Goal: Task Accomplishment & Management: Use online tool/utility

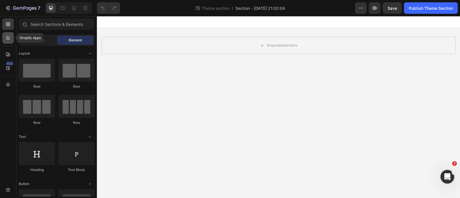
click at [12, 37] on div at bounding box center [8, 38] width 12 height 12
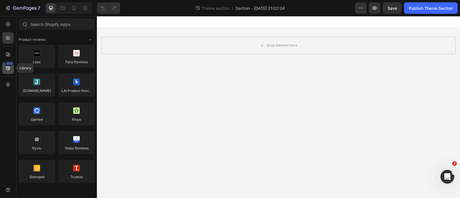
click at [8, 69] on icon at bounding box center [8, 68] width 4 height 4
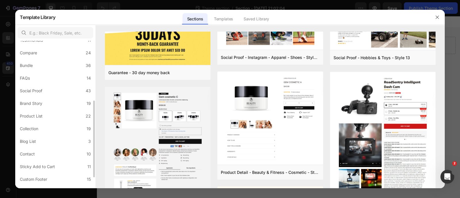
scroll to position [113, 0]
click at [53, 131] on label "Collection 19" at bounding box center [56, 128] width 76 height 12
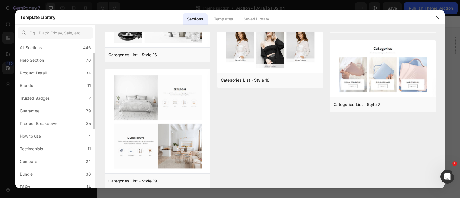
scroll to position [0, 0]
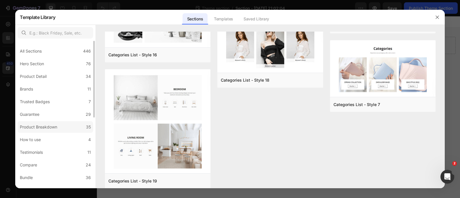
click at [63, 131] on label "Product Breakdown 35" at bounding box center [56, 127] width 76 height 12
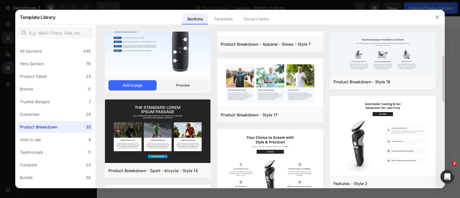
scroll to position [83, 0]
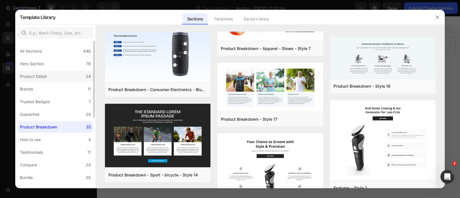
click at [66, 75] on label "Product Detail 34" at bounding box center [56, 77] width 76 height 12
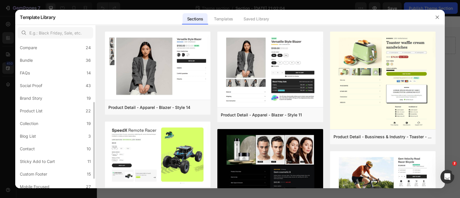
scroll to position [118, 0]
click at [38, 121] on div "Collection" at bounding box center [29, 123] width 18 height 7
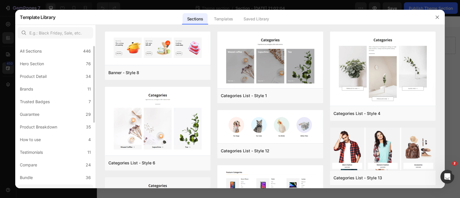
scroll to position [26, 0]
click at [436, 19] on icon "button" at bounding box center [437, 17] width 5 height 5
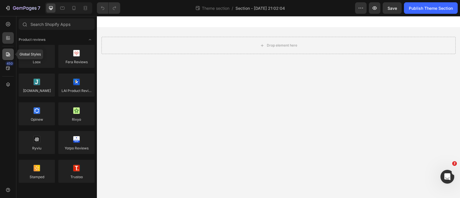
click at [12, 51] on div at bounding box center [8, 55] width 12 height 12
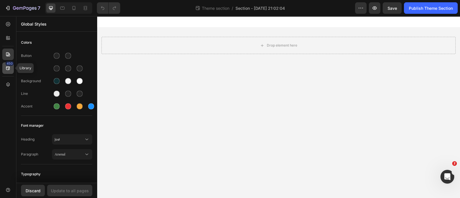
click at [8, 67] on icon at bounding box center [8, 68] width 6 height 6
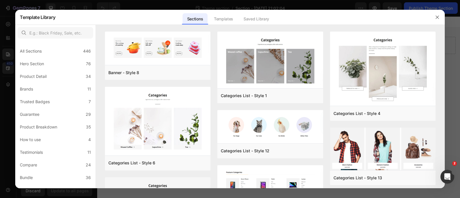
click at [3, 112] on div at bounding box center [230, 99] width 460 height 198
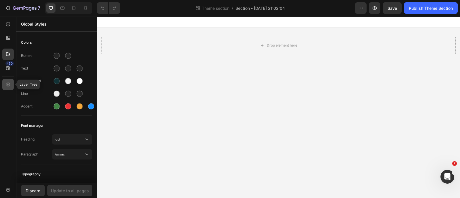
click at [6, 87] on icon at bounding box center [8, 85] width 6 height 6
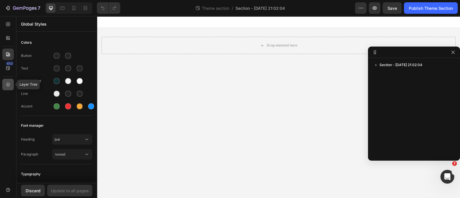
click at [6, 87] on icon at bounding box center [8, 85] width 6 height 6
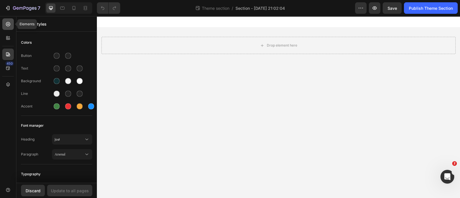
click at [9, 26] on icon at bounding box center [8, 24] width 6 height 6
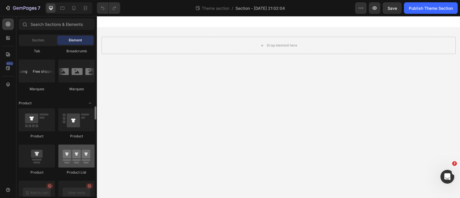
scroll to position [682, 0]
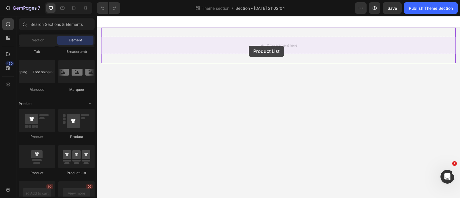
drag, startPoint x: 173, startPoint y: 173, endPoint x: 249, endPoint y: 46, distance: 148.1
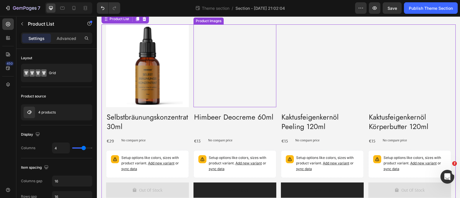
scroll to position [0, 0]
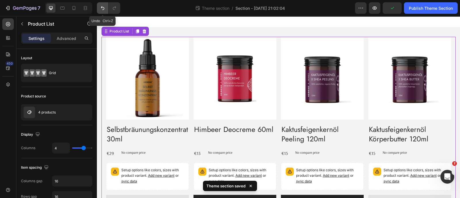
click at [108, 13] on button "Undo/Redo" at bounding box center [103, 8] width 12 height 12
click at [104, 8] on icon "Undo/Redo" at bounding box center [102, 8] width 3 height 4
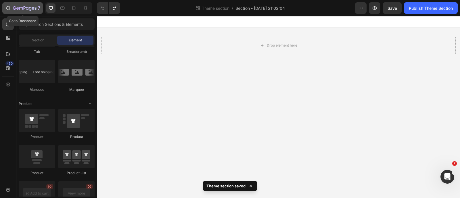
click at [9, 5] on icon "button" at bounding box center [8, 8] width 6 height 6
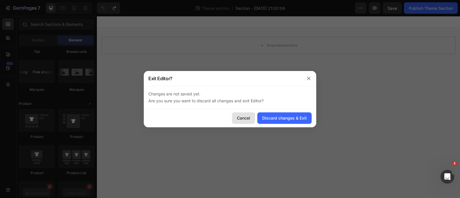
click at [246, 116] on div "Cancel" at bounding box center [243, 118] width 13 height 6
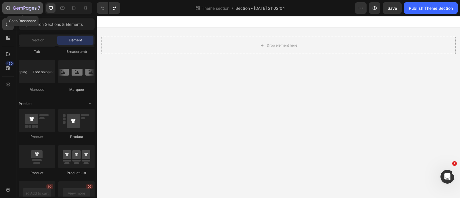
click at [15, 9] on icon "button" at bounding box center [14, 7] width 3 height 3
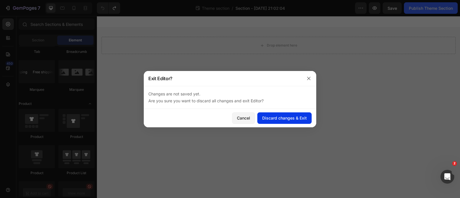
click at [279, 121] on div "Discard changes & Exit" at bounding box center [284, 118] width 45 height 6
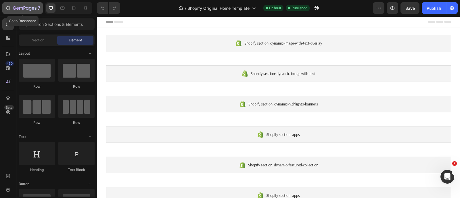
click at [17, 9] on icon "button" at bounding box center [25, 8] width 24 height 5
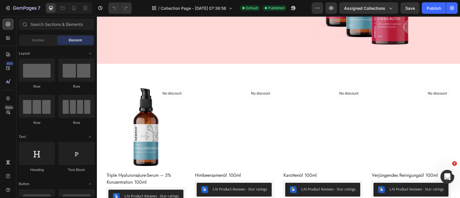
scroll to position [122, 0]
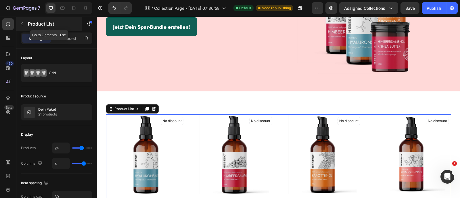
click at [22, 21] on button "button" at bounding box center [22, 23] width 9 height 9
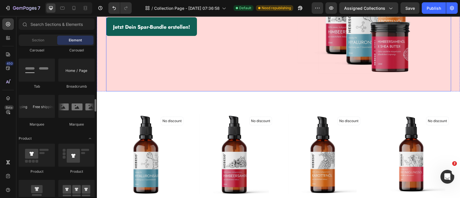
scroll to position [0, 0]
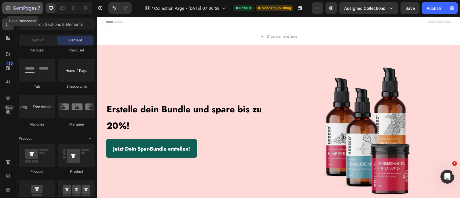
click at [22, 6] on icon "button" at bounding box center [25, 8] width 24 height 5
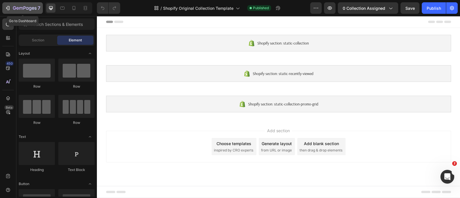
click at [9, 7] on icon "button" at bounding box center [8, 8] width 6 height 6
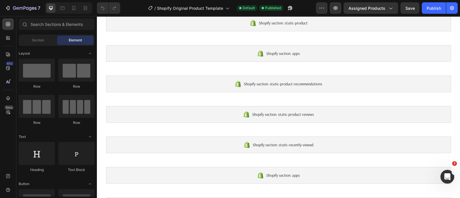
scroll to position [111, 0]
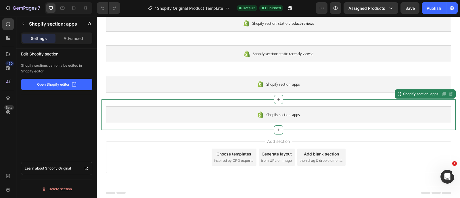
click at [177, 100] on div "Shopify section: apps Shopify section: apps Disabled. Please edit in Shopify Ed…" at bounding box center [279, 115] width 354 height 30
click at [26, 25] on button "button" at bounding box center [23, 23] width 9 height 9
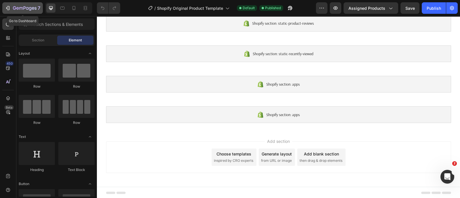
click at [15, 8] on icon "button" at bounding box center [25, 8] width 24 height 5
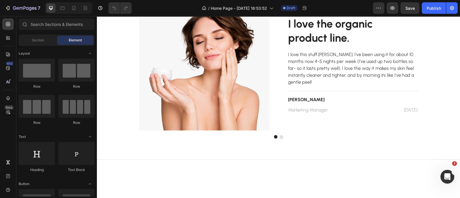
scroll to position [1066, 0]
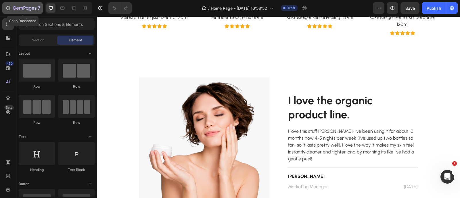
click at [14, 7] on icon "button" at bounding box center [25, 8] width 24 height 5
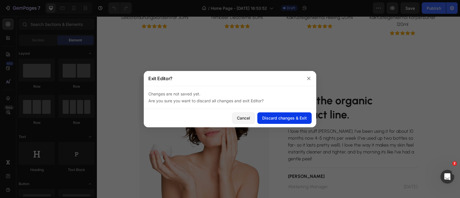
click at [263, 119] on div "Discard changes & Exit" at bounding box center [284, 118] width 45 height 6
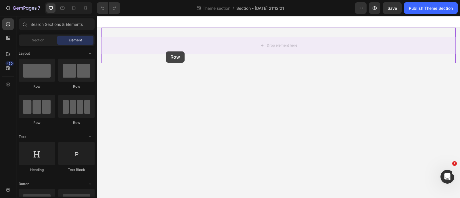
drag, startPoint x: 145, startPoint y: 95, endPoint x: 166, endPoint y: 51, distance: 48.6
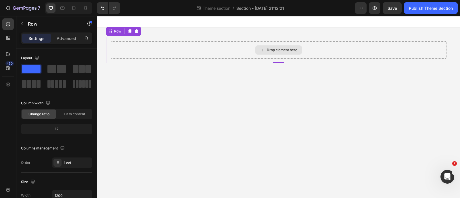
click at [265, 52] on div "Drop element here" at bounding box center [278, 49] width 47 height 9
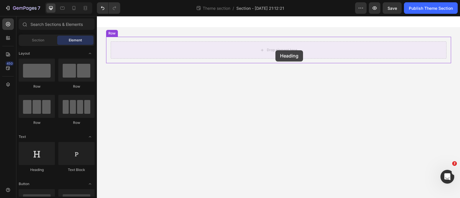
drag, startPoint x: 134, startPoint y: 171, endPoint x: 276, endPoint y: 50, distance: 186.5
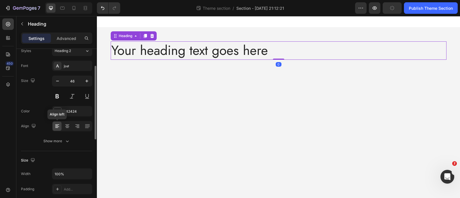
scroll to position [32, 0]
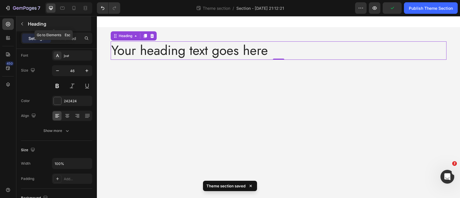
click at [30, 24] on p "Heading" at bounding box center [59, 23] width 62 height 7
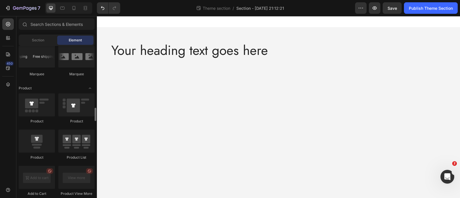
scroll to position [698, 0]
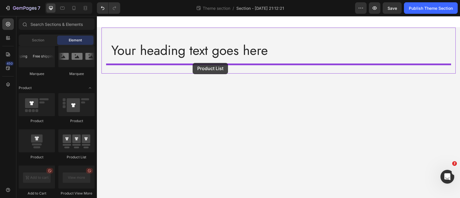
drag, startPoint x: 165, startPoint y: 160, endPoint x: 193, endPoint y: 63, distance: 101.2
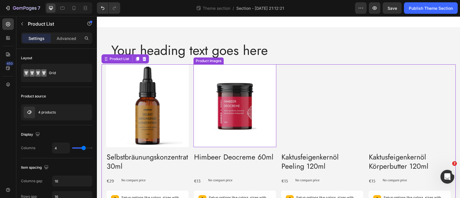
scroll to position [53, 0]
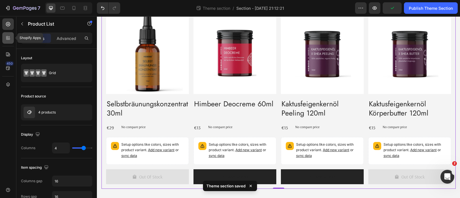
click at [7, 38] on icon at bounding box center [8, 38] width 6 height 6
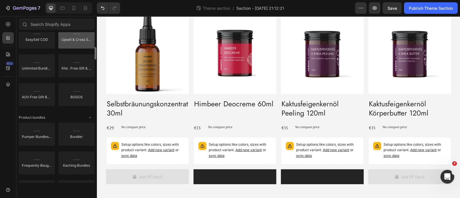
scroll to position [334, 0]
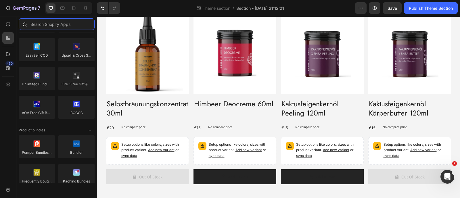
click at [64, 21] on input "text" at bounding box center [57, 24] width 76 height 12
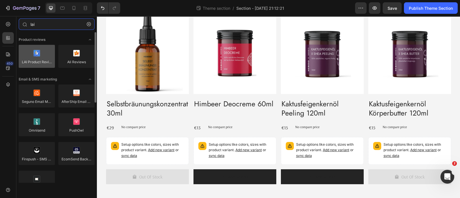
type input "lai"
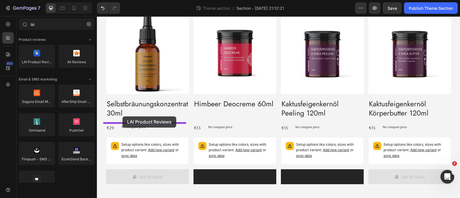
drag, startPoint x: 132, startPoint y: 82, endPoint x: 123, endPoint y: 117, distance: 35.6
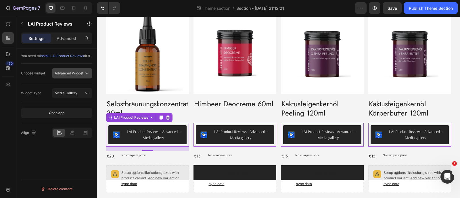
click at [81, 79] on button "Advanced Widget" at bounding box center [72, 73] width 40 height 10
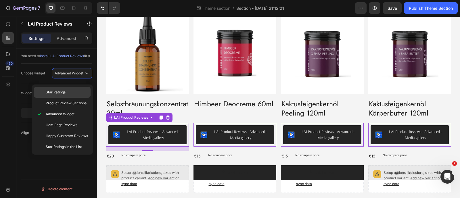
click at [77, 91] on p "Star Ratings" at bounding box center [67, 92] width 42 height 5
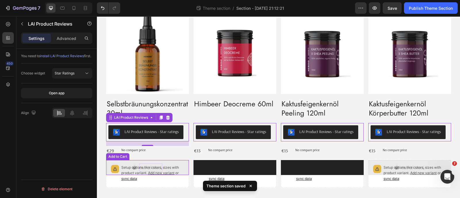
click at [139, 170] on div "Out Of Stock" at bounding box center [150, 168] width 23 height 8
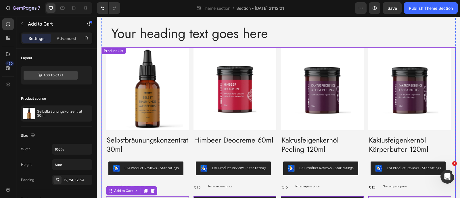
scroll to position [0, 0]
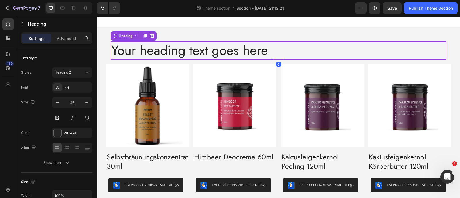
click at [241, 59] on h2 "Your heading text goes here" at bounding box center [279, 50] width 336 height 18
click at [241, 59] on p "Your heading text goes here" at bounding box center [278, 50] width 335 height 17
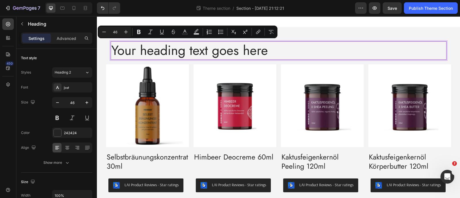
click at [241, 59] on p "Your heading text goes here" at bounding box center [278, 50] width 335 height 17
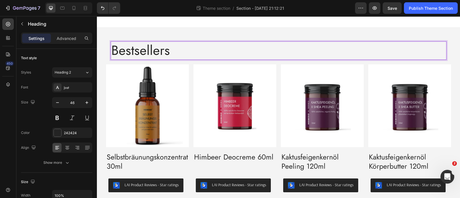
click at [161, 45] on p "Bestsellers" at bounding box center [278, 50] width 335 height 17
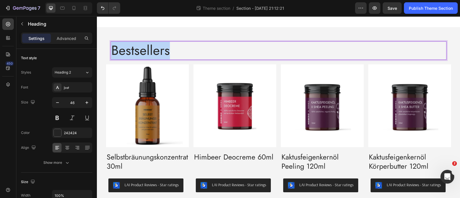
click at [161, 45] on p "Bestsellers" at bounding box center [278, 50] width 335 height 17
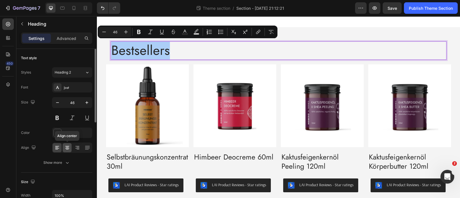
click at [70, 146] on icon at bounding box center [67, 148] width 6 height 6
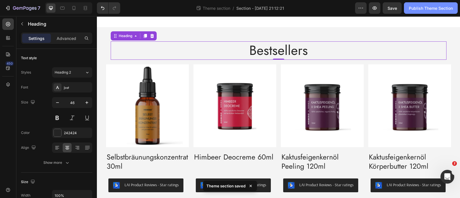
click at [419, 9] on div "Publish Theme Section" at bounding box center [431, 8] width 44 height 6
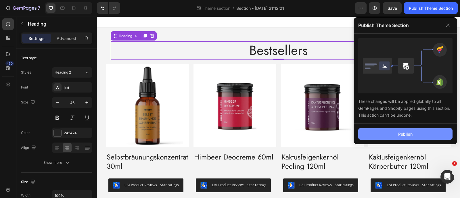
click at [391, 136] on button "Publish" at bounding box center [405, 134] width 94 height 12
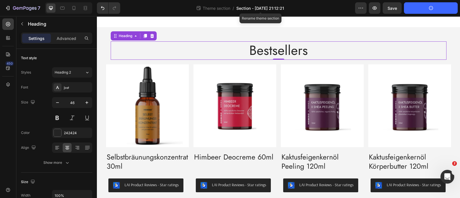
click at [266, 10] on span "Section - Aug 26 21:12:21" at bounding box center [260, 8] width 48 height 6
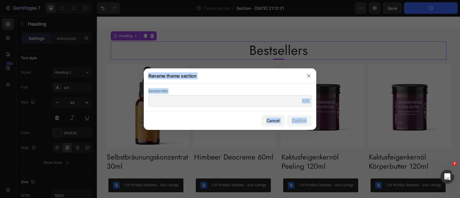
click at [266, 10] on div at bounding box center [230, 99] width 460 height 198
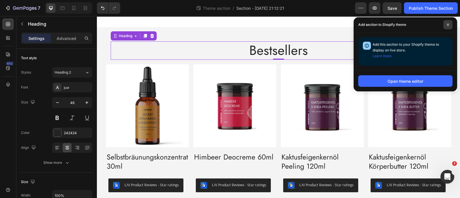
click at [448, 23] on span at bounding box center [448, 24] width 9 height 9
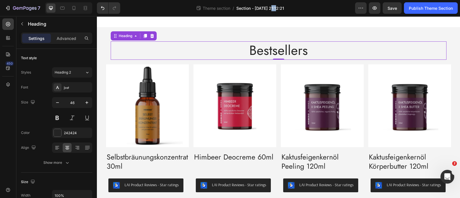
drag, startPoint x: 276, startPoint y: 14, endPoint x: 272, endPoint y: 6, distance: 8.9
click at [272, 6] on div "Theme section / Section - Aug 26 21:12:21" at bounding box center [240, 8] width 230 height 12
click at [272, 6] on span "Section - Aug 26 21:12:21" at bounding box center [260, 8] width 48 height 6
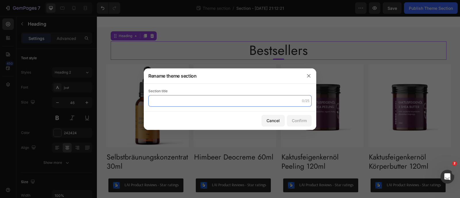
click at [209, 101] on input "text" at bounding box center [229, 101] width 163 height 12
type input "Bestsellers main page"
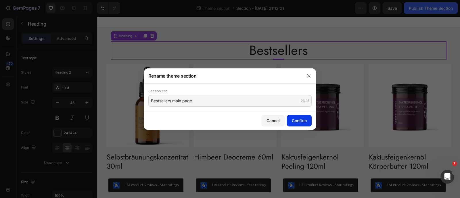
click at [301, 117] on button "Confirm" at bounding box center [299, 121] width 25 height 12
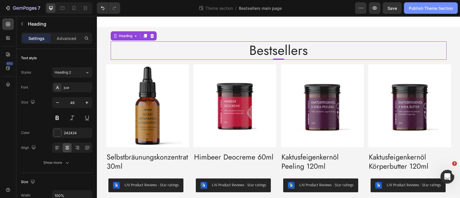
click at [411, 9] on div "Publish Theme Section" at bounding box center [431, 8] width 44 height 6
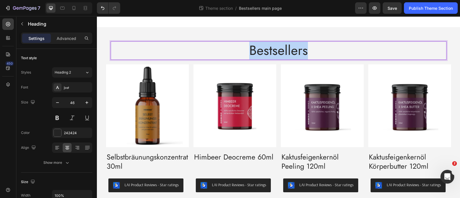
click at [252, 48] on p "Bestsellers" at bounding box center [278, 50] width 335 height 17
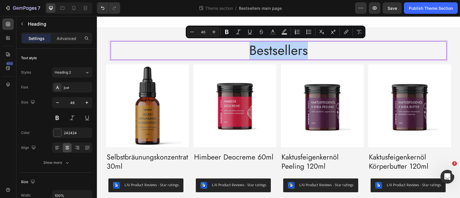
click at [252, 48] on p "Bestsellers" at bounding box center [278, 50] width 335 height 17
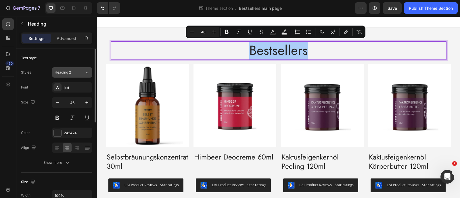
click at [89, 74] on icon at bounding box center [87, 73] width 5 height 6
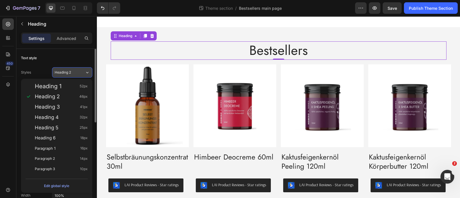
click at [81, 75] on button "Heading 2" at bounding box center [72, 72] width 40 height 10
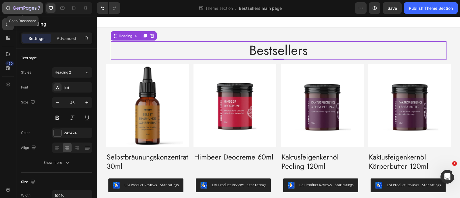
click at [19, 12] on button "7" at bounding box center [22, 8] width 41 height 12
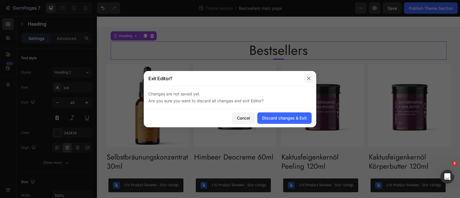
drag, startPoint x: 308, startPoint y: 78, endPoint x: 247, endPoint y: 3, distance: 96.9
click at [309, 78] on icon "button" at bounding box center [309, 78] width 5 height 5
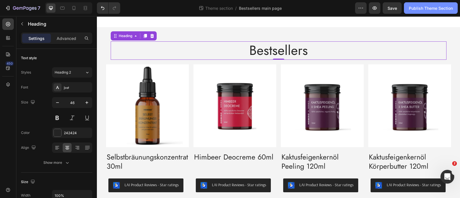
click at [409, 9] on div "Publish Theme Section" at bounding box center [431, 8] width 44 height 6
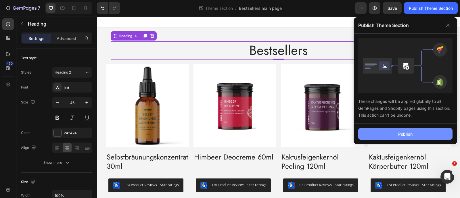
click at [402, 138] on button "Publish" at bounding box center [405, 134] width 94 height 12
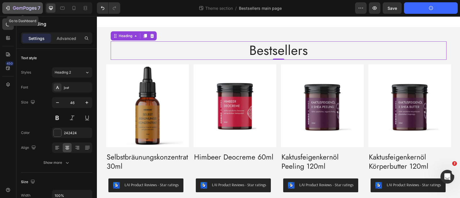
click at [16, 9] on icon "button" at bounding box center [25, 8] width 24 height 5
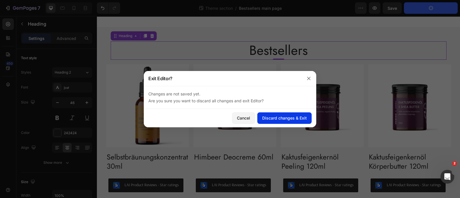
click at [273, 118] on div "Discard changes & Exit" at bounding box center [284, 118] width 45 height 6
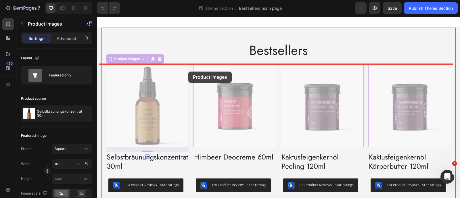
click at [188, 72] on div at bounding box center [278, 145] width 363 height 258
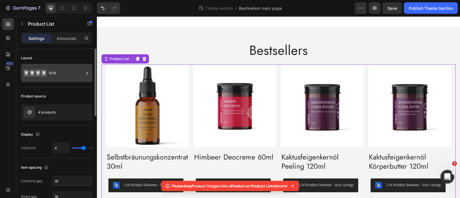
click at [59, 80] on div "Grid" at bounding box center [56, 73] width 71 height 18
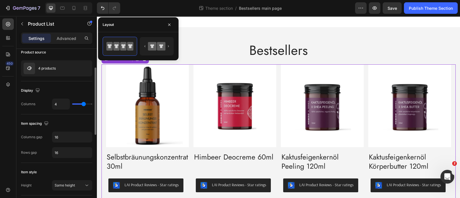
scroll to position [46, 0]
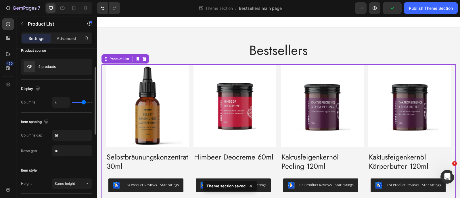
type input "5"
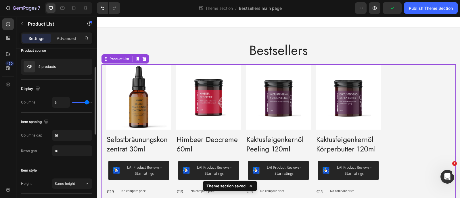
type input "6"
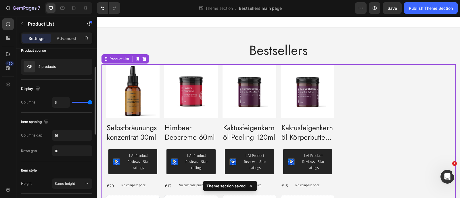
drag, startPoint x: 85, startPoint y: 101, endPoint x: 91, endPoint y: 101, distance: 6.6
type input "6"
click at [91, 102] on input "range" at bounding box center [82, 102] width 20 height 1
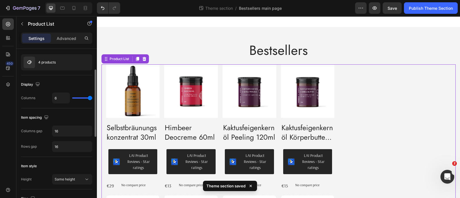
scroll to position [50, 0]
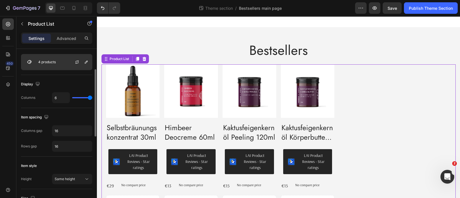
click at [33, 65] on img at bounding box center [30, 62] width 12 height 12
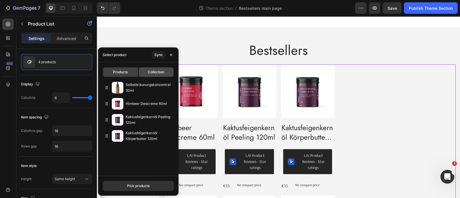
click at [139, 72] on div "Collection" at bounding box center [156, 72] width 35 height 9
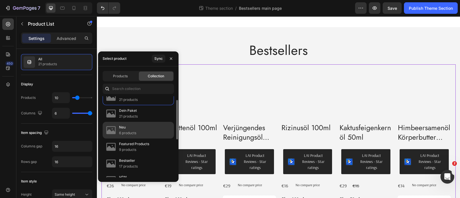
scroll to position [8, 0]
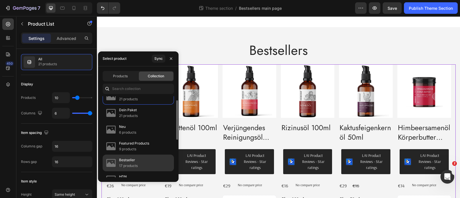
click at [136, 171] on div "Bestseller 17 products" at bounding box center [138, 179] width 71 height 17
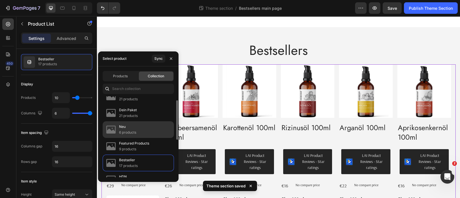
click at [152, 138] on div "Neu 6 products" at bounding box center [138, 146] width 71 height 17
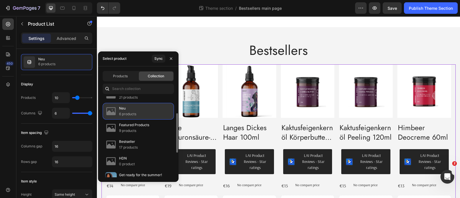
scroll to position [30, 0]
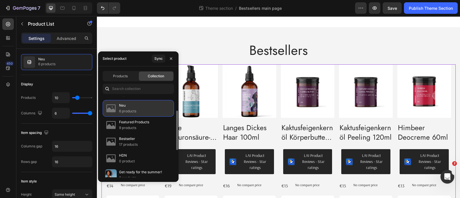
click at [152, 133] on div "Featured Products 9 products" at bounding box center [138, 141] width 71 height 17
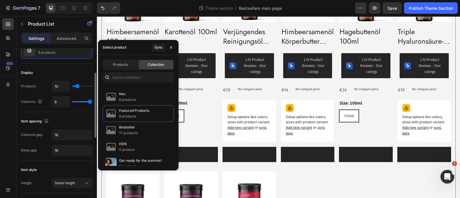
scroll to position [62, 0]
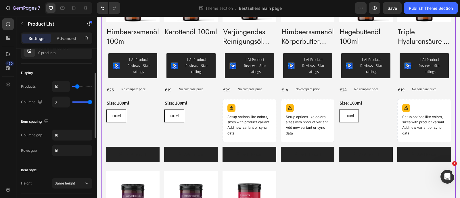
type input "9"
type input "16"
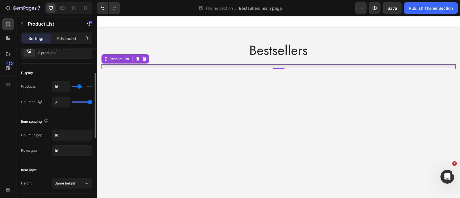
scroll to position [0, 0]
type input "17"
type input "18"
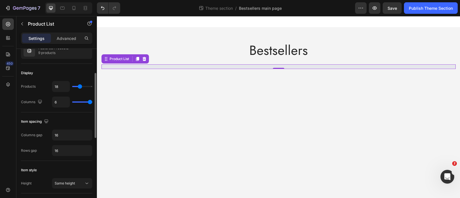
type input "19"
type input "20"
type input "21"
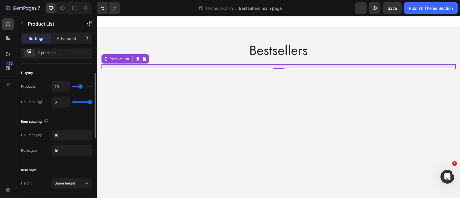
type input "21"
type input "22"
type input "24"
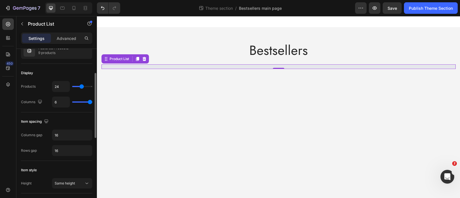
type input "25"
type input "22"
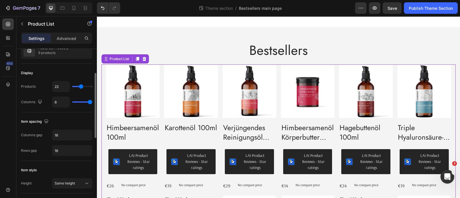
type input "19"
type input "18"
type input "17"
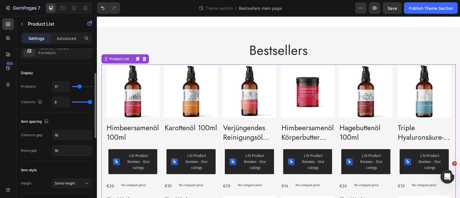
drag, startPoint x: 77, startPoint y: 88, endPoint x: 79, endPoint y: 83, distance: 5.0
type input "16"
click at [79, 86] on input "range" at bounding box center [82, 86] width 20 height 1
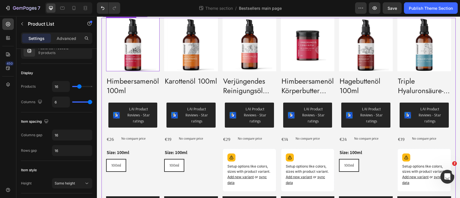
scroll to position [45, 0]
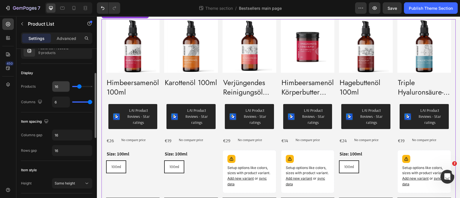
click at [62, 85] on input "16" at bounding box center [60, 86] width 17 height 10
type input "1"
type input "12"
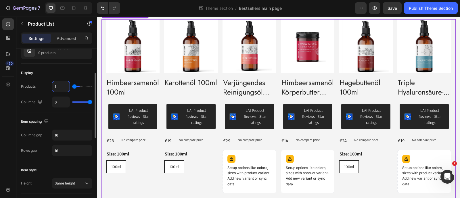
type input "12"
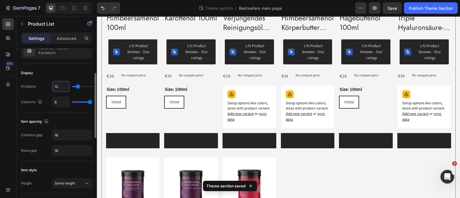
scroll to position [104, 0]
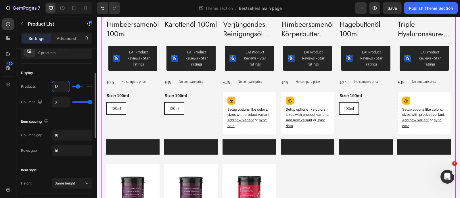
type input "1"
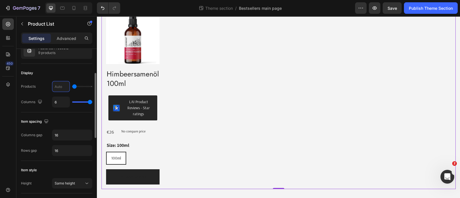
type input "6"
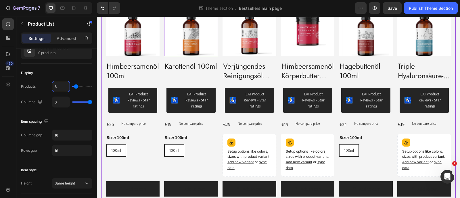
scroll to position [73, 0]
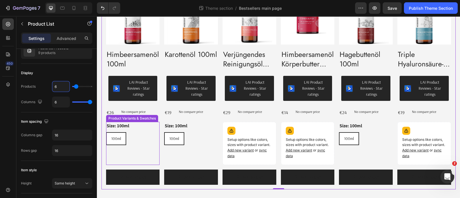
click at [128, 137] on div "100ml 100ml 100ml" at bounding box center [133, 138] width 54 height 13
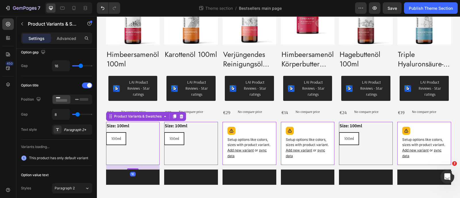
scroll to position [0, 0]
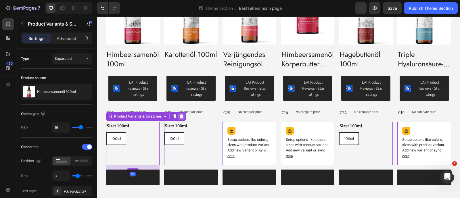
click at [179, 114] on div at bounding box center [181, 116] width 7 height 7
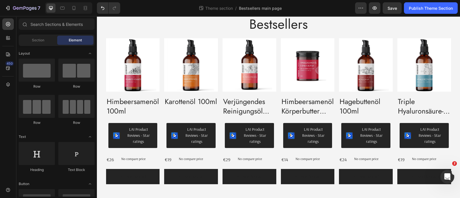
scroll to position [26, 0]
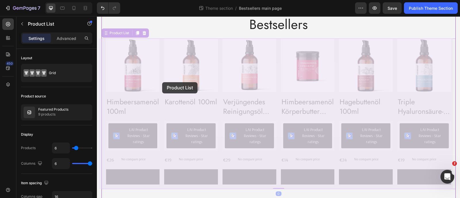
drag, startPoint x: 161, startPoint y: 162, endPoint x: 162, endPoint y: 82, distance: 80.0
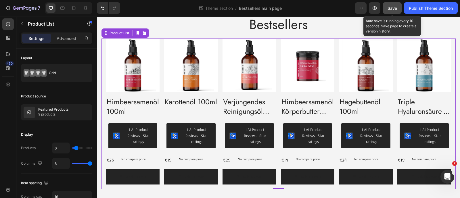
click at [389, 6] on span "Save" at bounding box center [392, 8] width 9 height 5
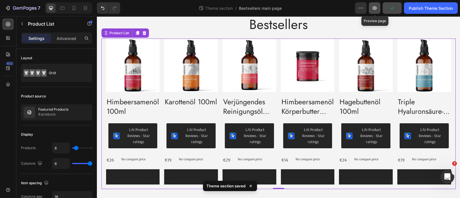
click at [375, 8] on icon "button" at bounding box center [375, 7] width 4 height 3
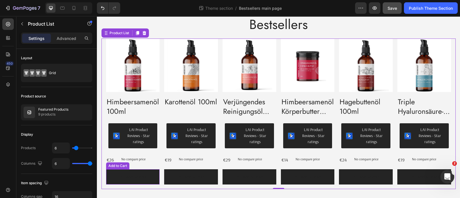
click at [148, 172] on button "Add to cart" at bounding box center [133, 176] width 54 height 15
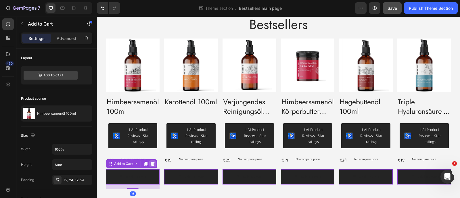
click at [150, 165] on icon at bounding box center [152, 164] width 5 height 5
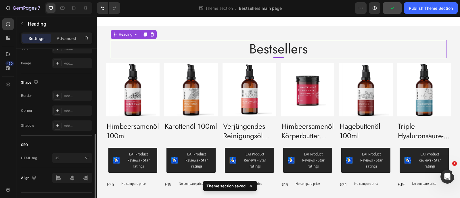
scroll to position [194, 0]
click at [65, 109] on div "Add..." at bounding box center [77, 111] width 27 height 5
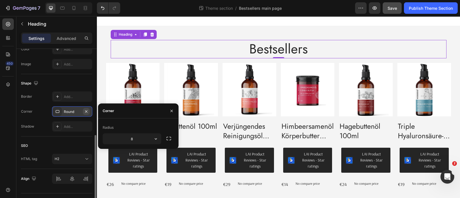
click at [85, 110] on icon "button" at bounding box center [86, 111] width 5 height 5
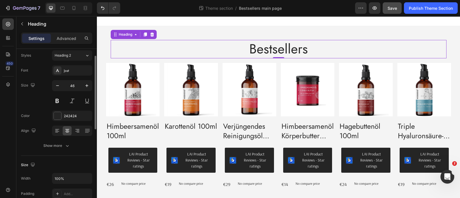
scroll to position [17, 0]
click at [71, 41] on div "Advanced" at bounding box center [66, 38] width 29 height 9
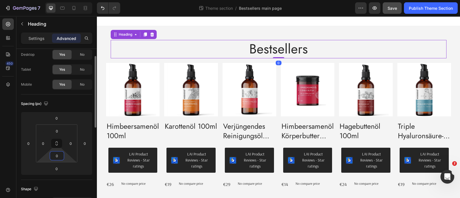
click at [59, 155] on input "0" at bounding box center [57, 156] width 12 height 9
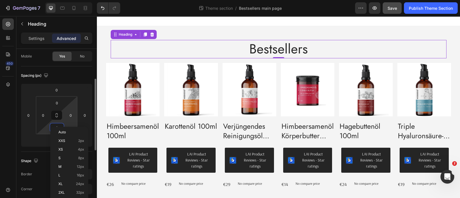
scroll to position [52, 0]
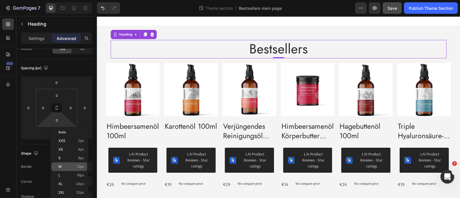
click at [69, 164] on div "M 12px" at bounding box center [69, 167] width 36 height 9
type input "12"
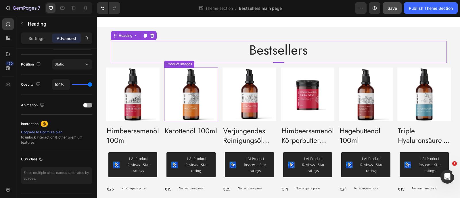
scroll to position [5, 0]
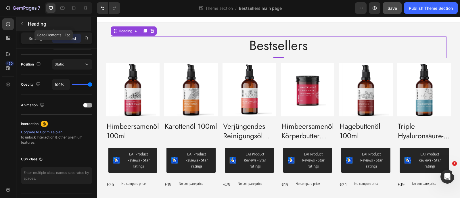
click at [24, 24] on button "button" at bounding box center [22, 23] width 9 height 9
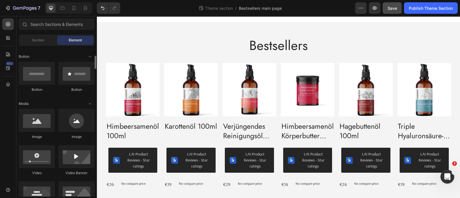
scroll to position [126, 0]
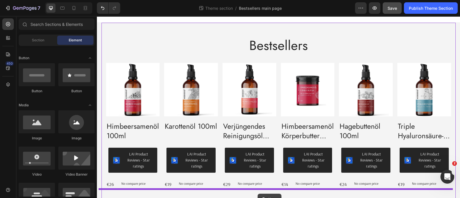
drag, startPoint x: 132, startPoint y: 99, endPoint x: 257, endPoint y: 194, distance: 157.2
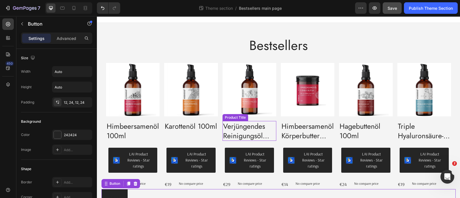
scroll to position [20, 0]
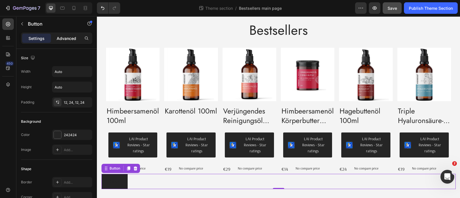
click at [68, 41] on div "Advanced" at bounding box center [66, 38] width 29 height 9
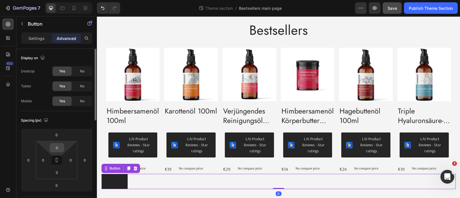
click at [64, 144] on div "0" at bounding box center [57, 147] width 14 height 9
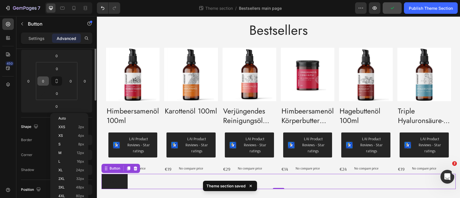
scroll to position [90, 0]
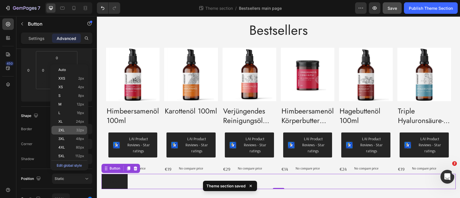
click at [66, 132] on p "2XL 32px" at bounding box center [71, 130] width 26 height 4
type input "32"
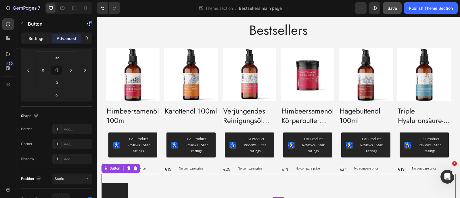
click at [38, 41] on p "Settings" at bounding box center [36, 38] width 16 height 6
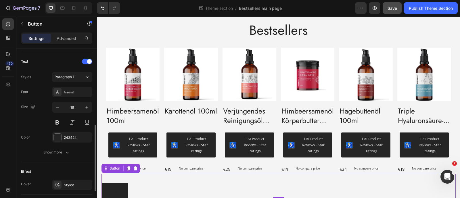
scroll to position [188, 0]
click at [63, 88] on div "Arsenal" at bounding box center [72, 92] width 40 height 10
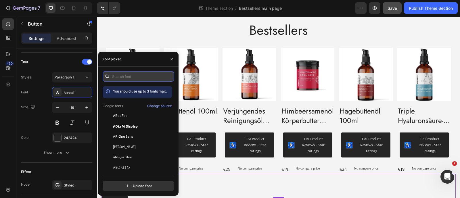
click at [127, 80] on input "text" at bounding box center [138, 76] width 71 height 10
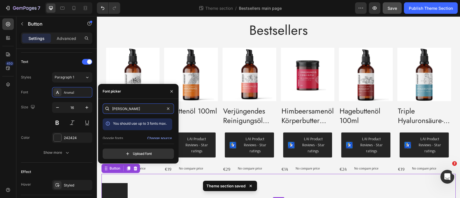
scroll to position [14, 0]
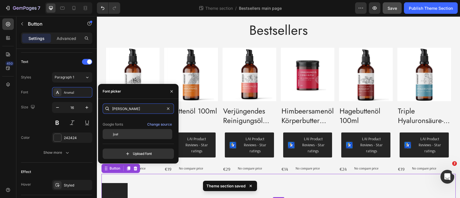
type input "jost"
click at [124, 134] on div "Jost" at bounding box center [142, 134] width 58 height 5
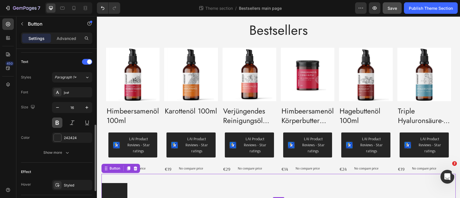
click at [58, 126] on button at bounding box center [57, 123] width 10 height 10
click at [58, 138] on div at bounding box center [57, 137] width 7 height 7
drag, startPoint x: 88, startPoint y: 90, endPoint x: 66, endPoint y: 141, distance: 55.6
click at [66, 141] on div "Font Jost Size 16 Color 242424 Show more" at bounding box center [56, 122] width 71 height 71
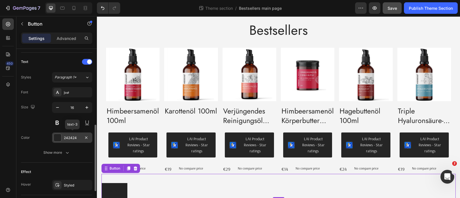
click at [66, 141] on div "242424" at bounding box center [72, 138] width 40 height 10
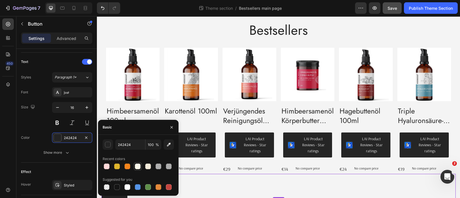
click at [139, 165] on div at bounding box center [138, 167] width 6 height 6
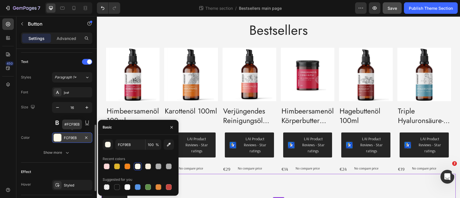
click at [63, 134] on div "FCF9EB" at bounding box center [72, 138] width 40 height 10
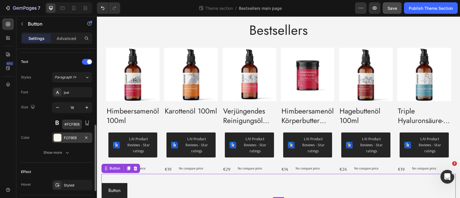
click at [70, 137] on div "FCF9EB" at bounding box center [72, 137] width 17 height 5
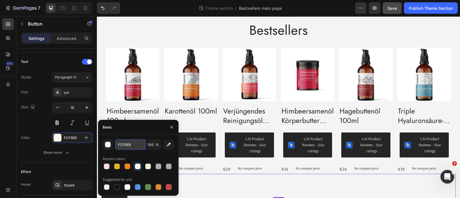
click at [126, 147] on input "FCF9EB" at bounding box center [130, 145] width 30 height 10
type input "FFFFFF"
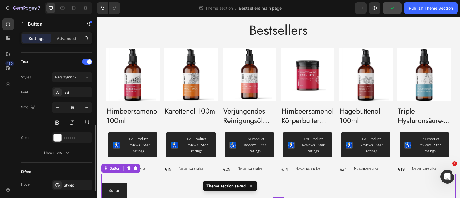
click at [38, 123] on div "Size 16" at bounding box center [56, 115] width 71 height 26
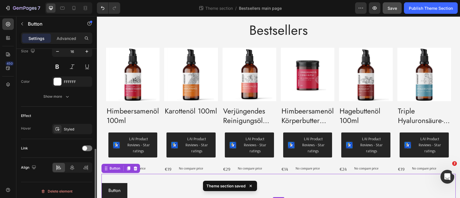
scroll to position [246, 0]
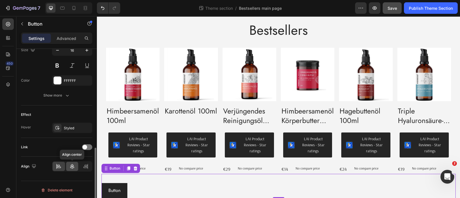
drag, startPoint x: 38, startPoint y: 123, endPoint x: 70, endPoint y: 166, distance: 54.0
click at [70, 166] on icon at bounding box center [72, 167] width 6 height 6
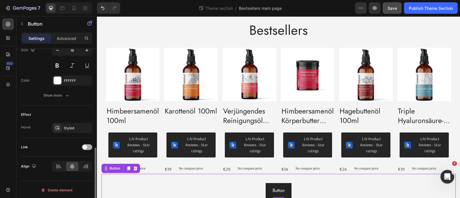
click at [84, 148] on span at bounding box center [85, 147] width 5 height 5
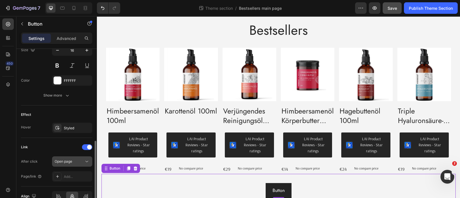
click at [71, 161] on span "Open page" at bounding box center [64, 161] width 18 height 4
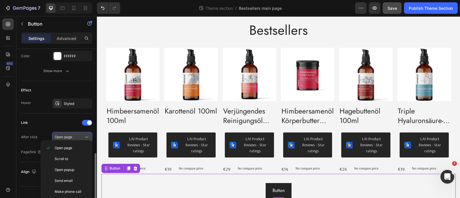
scroll to position [272, 0]
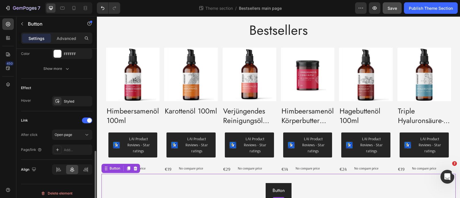
click at [41, 114] on div "Link After click Open page Page/link Add..." at bounding box center [56, 135] width 71 height 49
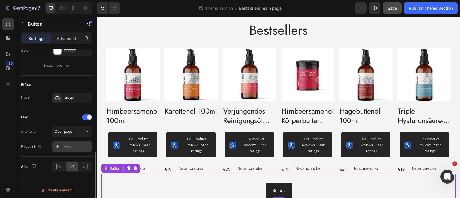
click at [65, 144] on div "Add..." at bounding box center [77, 146] width 27 height 5
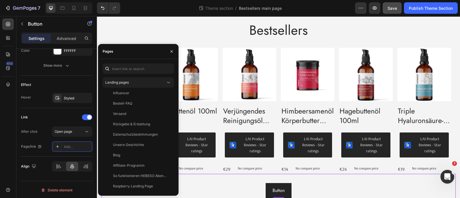
scroll to position [0, 0]
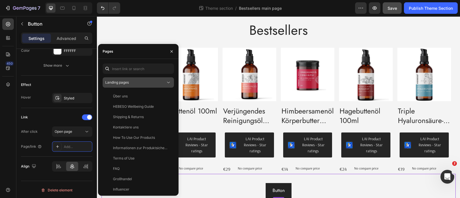
click at [133, 85] on div "Landing pages" at bounding box center [135, 82] width 60 height 5
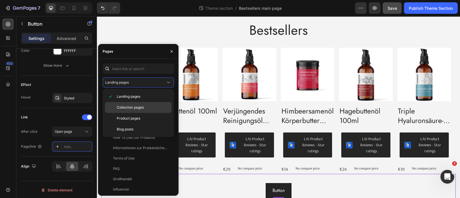
click at [136, 107] on span "Collection pages" at bounding box center [130, 107] width 27 height 5
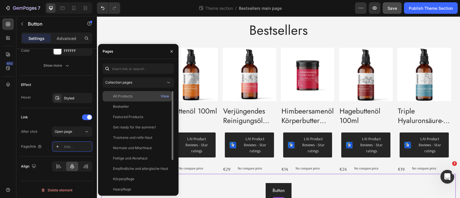
click at [135, 102] on div "All Products View" at bounding box center [137, 107] width 69 height 10
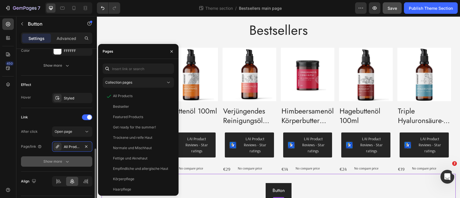
click at [35, 159] on button "Show more" at bounding box center [56, 161] width 71 height 10
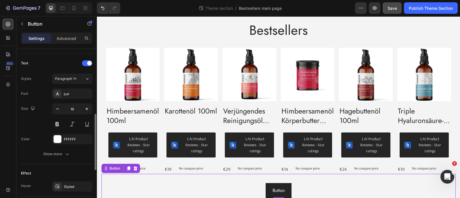
scroll to position [186, 0]
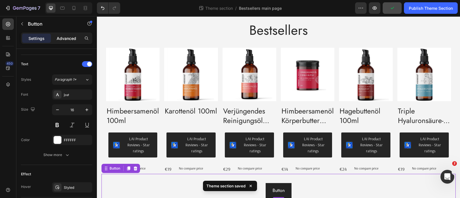
click at [60, 40] on p "Advanced" at bounding box center [67, 38] width 20 height 6
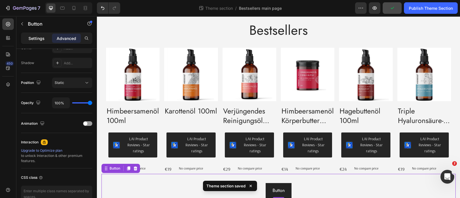
click at [41, 37] on p "Settings" at bounding box center [36, 38] width 16 height 6
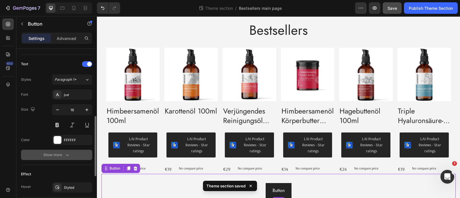
click at [56, 156] on div "Show more" at bounding box center [56, 155] width 27 height 6
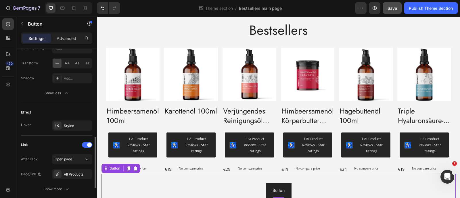
scroll to position [304, 0]
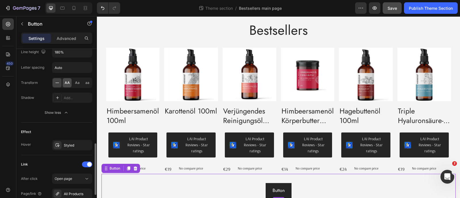
click at [63, 86] on div "AA" at bounding box center [67, 82] width 9 height 9
click at [278, 192] on p "Button" at bounding box center [278, 191] width 16 height 8
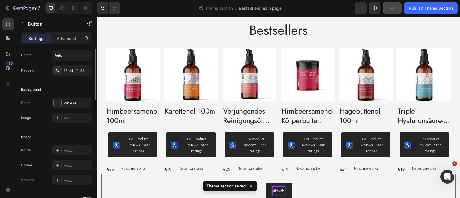
scroll to position [0, 0]
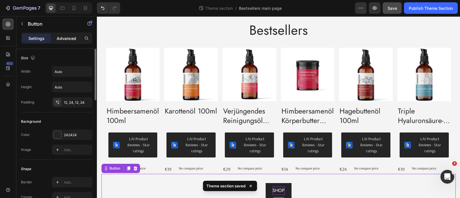
click at [62, 40] on p "Advanced" at bounding box center [67, 38] width 20 height 6
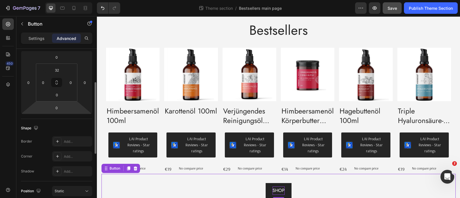
scroll to position [93, 0]
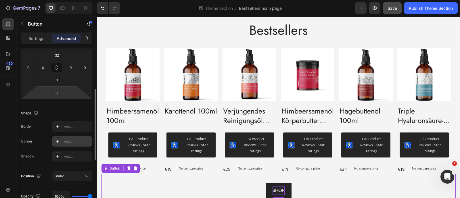
click at [59, 141] on icon at bounding box center [57, 141] width 5 height 5
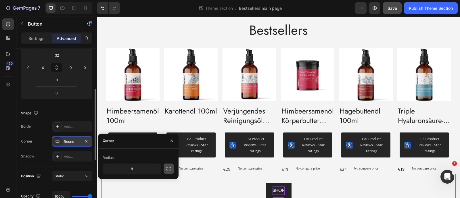
click at [167, 170] on icon "button" at bounding box center [169, 169] width 6 height 6
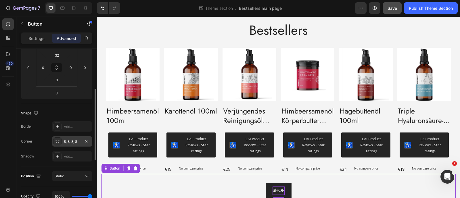
click at [38, 143] on div "Corner 8, 8, 8, 8" at bounding box center [56, 141] width 71 height 10
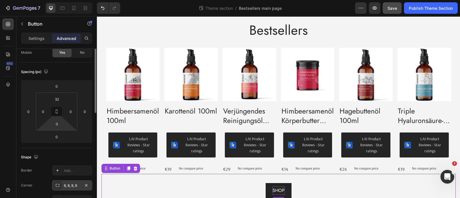
scroll to position [0, 0]
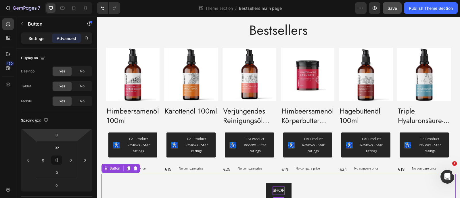
click at [41, 41] on p "Settings" at bounding box center [36, 38] width 16 height 6
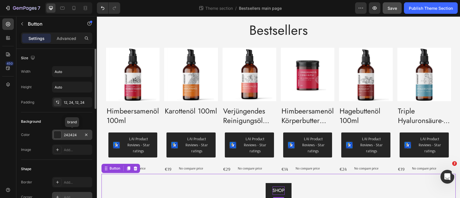
click at [60, 136] on div at bounding box center [57, 134] width 7 height 7
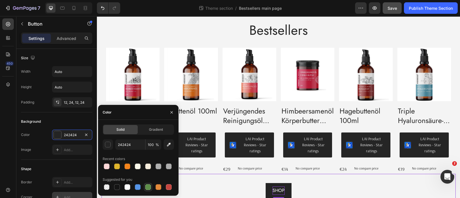
click at [149, 188] on div at bounding box center [148, 187] width 6 height 6
type input "5E8E49"
click at [150, 127] on span "Gradient" at bounding box center [156, 129] width 14 height 5
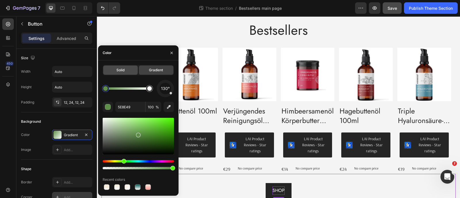
click at [125, 70] on div "Solid" at bounding box center [120, 70] width 35 height 9
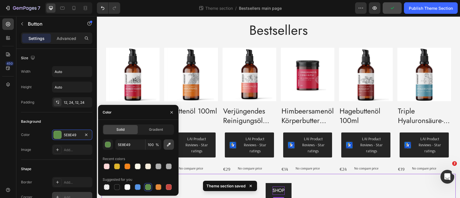
click at [164, 147] on button "button" at bounding box center [169, 145] width 10 height 10
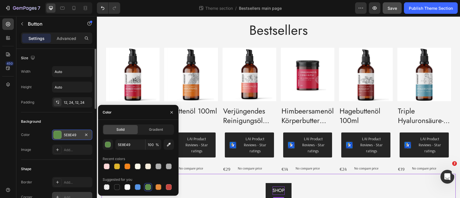
click at [71, 131] on div "5E8E49" at bounding box center [72, 135] width 40 height 10
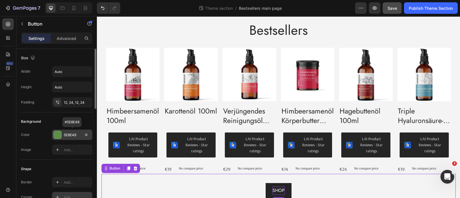
click at [71, 131] on div "5E8E49" at bounding box center [72, 135] width 40 height 10
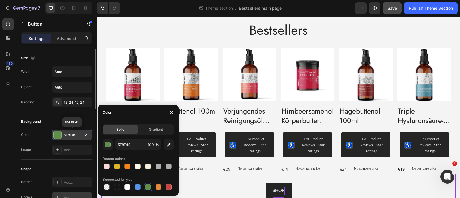
click at [71, 131] on div "5E8E49" at bounding box center [72, 135] width 40 height 10
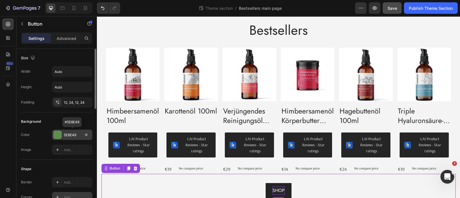
click at [74, 131] on div "5E8E49" at bounding box center [72, 135] width 40 height 10
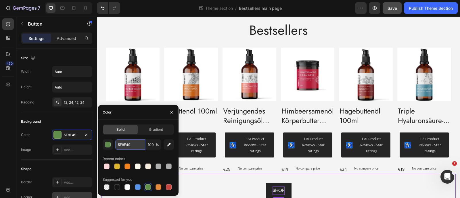
click at [124, 142] on input "5E8E49" at bounding box center [130, 145] width 30 height 10
paste input "0F5F54"
type input "0F5F54"
click at [124, 142] on input "0F5F54" at bounding box center [130, 145] width 30 height 10
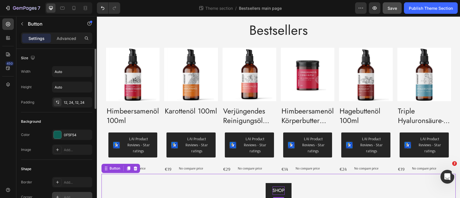
click at [49, 162] on div "Shape Border Add... Corner Add... Shadow Add..." at bounding box center [56, 191] width 71 height 62
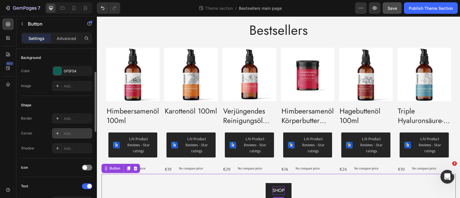
scroll to position [72, 0]
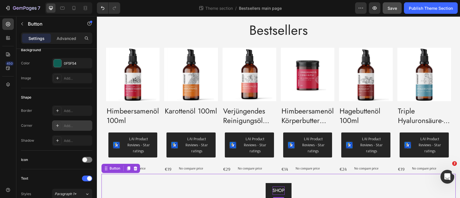
click at [62, 128] on div "Add..." at bounding box center [72, 126] width 40 height 10
type input "8"
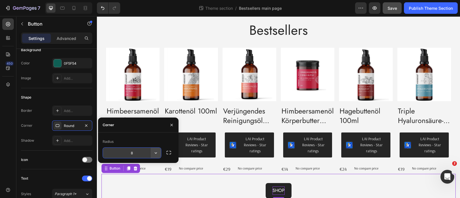
click at [154, 154] on icon "button" at bounding box center [156, 153] width 6 height 6
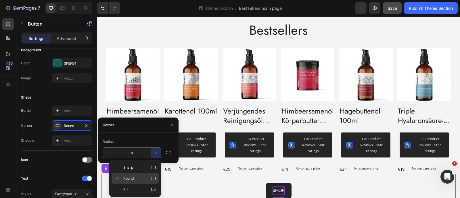
click at [137, 184] on div "Round" at bounding box center [135, 189] width 47 height 11
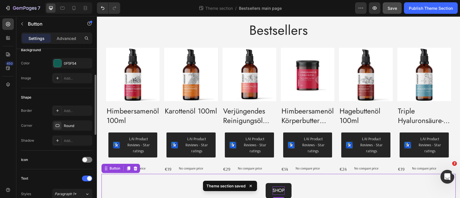
click at [53, 146] on div "Shape Border Add... Corner Round Shadow Add..." at bounding box center [56, 119] width 71 height 62
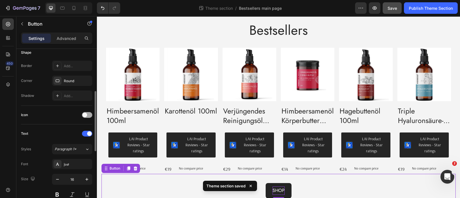
click at [83, 114] on span at bounding box center [85, 115] width 5 height 5
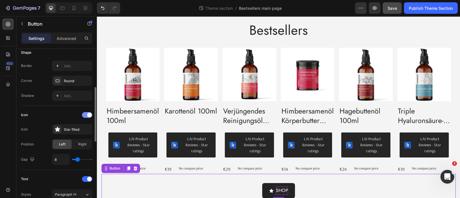
click at [83, 114] on div at bounding box center [87, 115] width 10 height 6
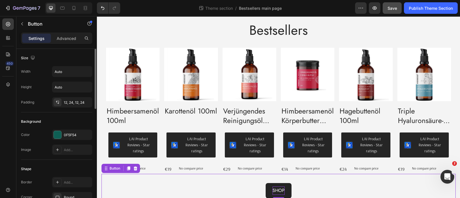
scroll to position [0, 0]
click at [65, 70] on input "Auto" at bounding box center [72, 71] width 40 height 10
click at [91, 68] on button "button" at bounding box center [87, 71] width 10 height 10
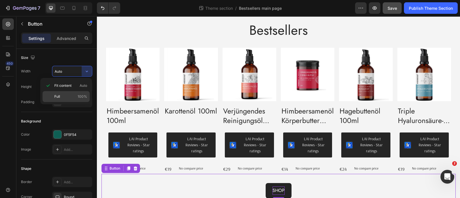
click at [69, 98] on p "Full 100%" at bounding box center [70, 96] width 33 height 5
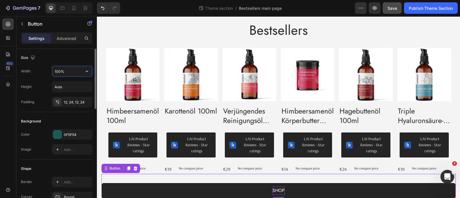
click at [78, 71] on input "100%" at bounding box center [72, 71] width 40 height 10
click at [83, 70] on button "button" at bounding box center [87, 71] width 10 height 10
click at [66, 74] on input "100%" at bounding box center [72, 71] width 40 height 10
drag, startPoint x: 61, startPoint y: 71, endPoint x: 53, endPoint y: 71, distance: 8.1
click at [53, 71] on input "100%" at bounding box center [72, 71] width 40 height 10
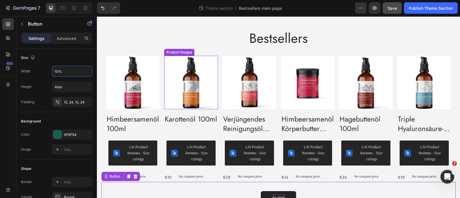
scroll to position [12, 0]
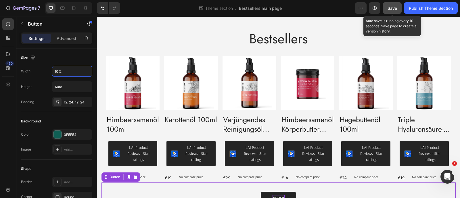
type input "10%"
click at [395, 9] on span "Save" at bounding box center [392, 8] width 9 height 5
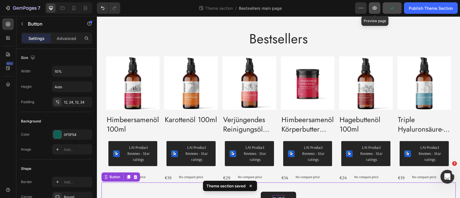
click at [377, 8] on icon "button" at bounding box center [375, 7] width 4 height 3
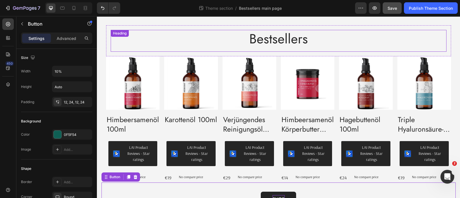
click at [238, 47] on h2 "Bestsellers" at bounding box center [279, 39] width 336 height 18
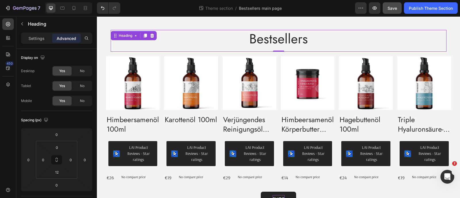
scroll to position [0, 0]
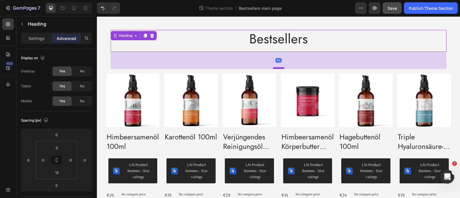
drag, startPoint x: 275, startPoint y: 51, endPoint x: 276, endPoint y: 68, distance: 17.3
click at [276, 68] on div at bounding box center [279, 68] width 12 height 2
type input "60"
click at [58, 175] on input "12" at bounding box center [57, 172] width 12 height 9
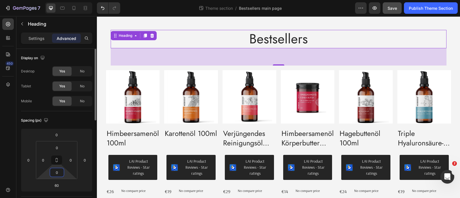
type input "0"
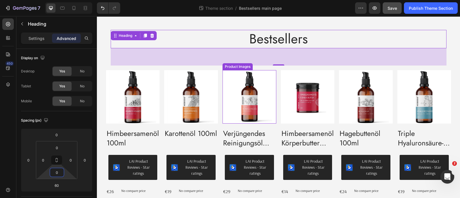
scroll to position [43, 0]
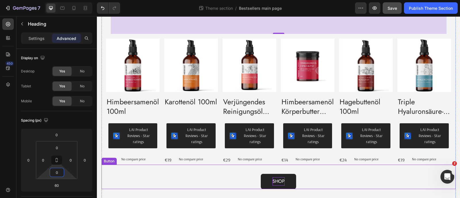
click at [269, 171] on div "Shop Button" at bounding box center [279, 177] width 354 height 24
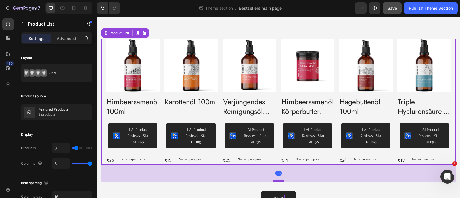
drag, startPoint x: 276, startPoint y: 164, endPoint x: 276, endPoint y: 180, distance: 16.7
click at [276, 180] on div at bounding box center [279, 181] width 12 height 2
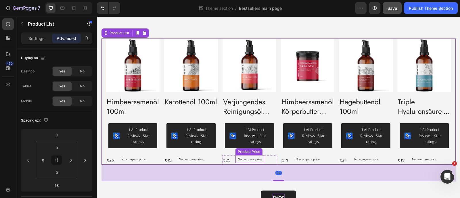
scroll to position [60, 0]
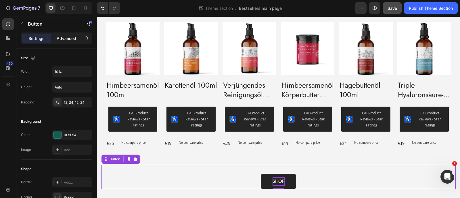
click at [62, 34] on div "Advanced" at bounding box center [66, 38] width 29 height 9
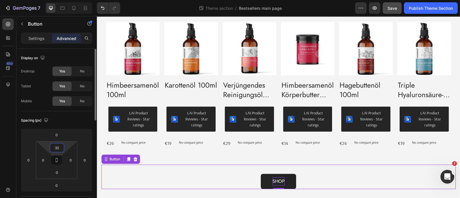
click at [58, 147] on input "32" at bounding box center [57, 148] width 12 height 9
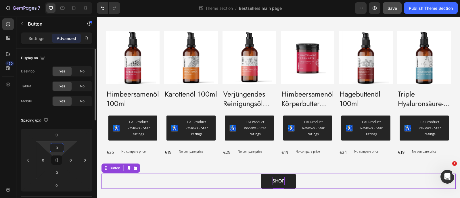
scroll to position [51, 0]
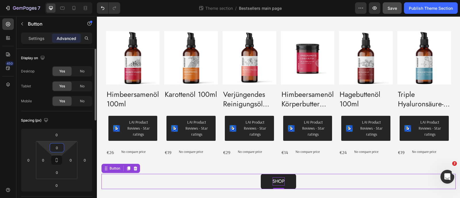
type input "0"
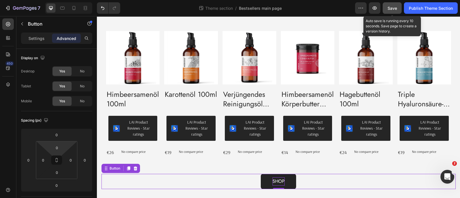
drag, startPoint x: 293, startPoint y: 4, endPoint x: 391, endPoint y: 11, distance: 97.5
click at [391, 11] on button "Save" at bounding box center [392, 8] width 19 height 12
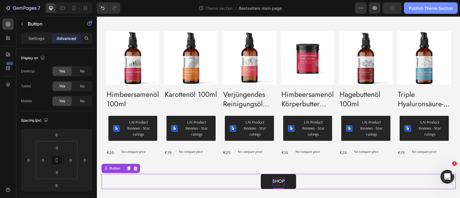
click at [423, 11] on button "Publish Theme Section" at bounding box center [431, 8] width 54 height 12
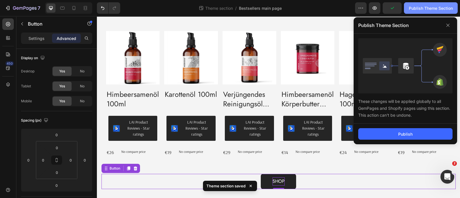
click at [416, 9] on div "Publish Theme Section" at bounding box center [431, 8] width 44 height 6
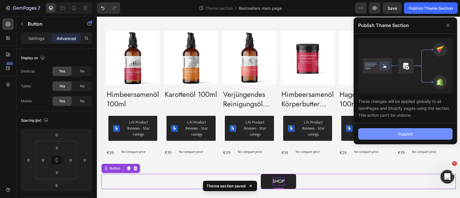
click at [381, 131] on button "Publish" at bounding box center [405, 134] width 94 height 12
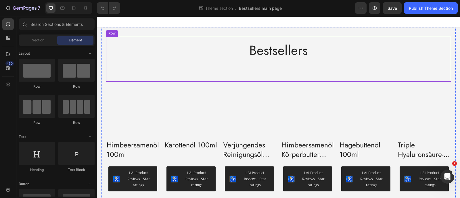
scroll to position [51, 0]
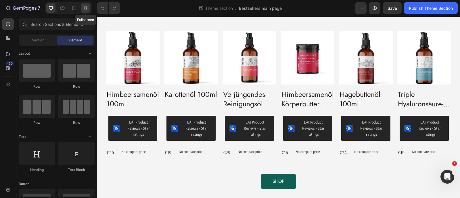
click at [86, 12] on div at bounding box center [85, 7] width 9 height 9
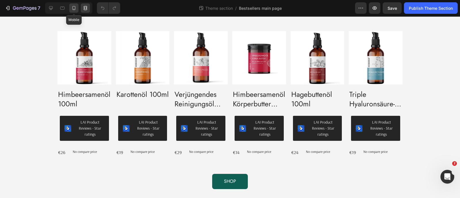
click at [71, 8] on icon at bounding box center [74, 8] width 6 height 6
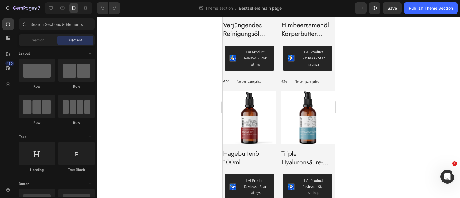
scroll to position [305, 0]
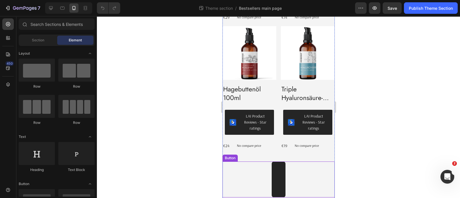
click at [275, 173] on link "Shop" at bounding box center [279, 180] width 14 height 36
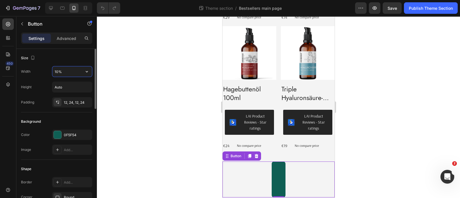
click at [64, 69] on input "10%" at bounding box center [72, 71] width 40 height 10
click at [87, 74] on icon "button" at bounding box center [87, 72] width 6 height 6
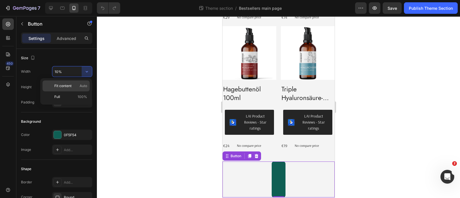
click at [73, 87] on p "Fit content Auto" at bounding box center [70, 85] width 33 height 5
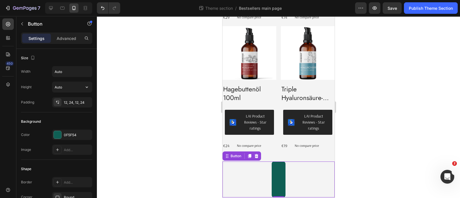
scroll to position [283, 0]
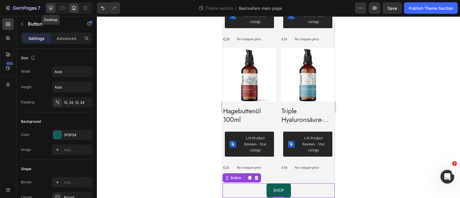
click at [50, 11] on icon at bounding box center [51, 8] width 6 height 6
type input "10%"
type input "16"
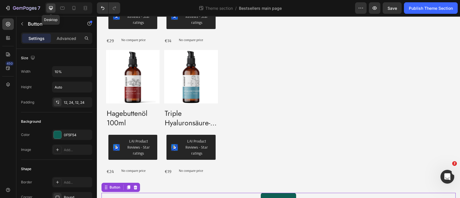
scroll to position [51, 0]
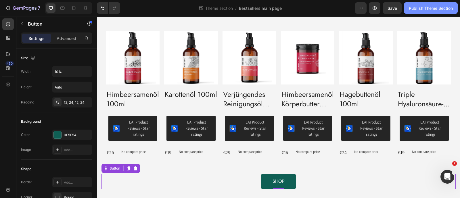
click at [423, 14] on button "Publish Theme Section" at bounding box center [431, 8] width 54 height 12
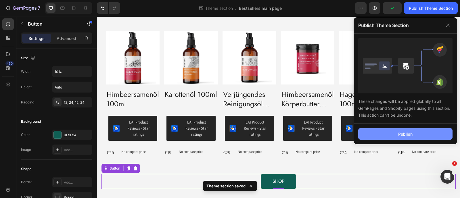
click at [406, 132] on div "Publish" at bounding box center [405, 134] width 14 height 6
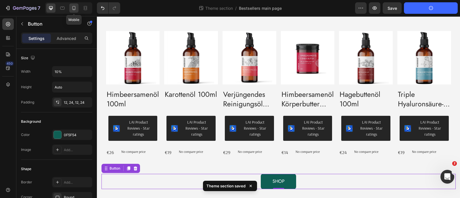
click at [72, 11] on icon at bounding box center [74, 8] width 6 height 6
type input "Auto"
type input "14"
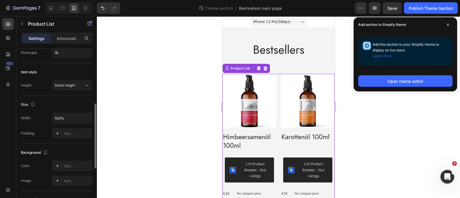
scroll to position [151, 0]
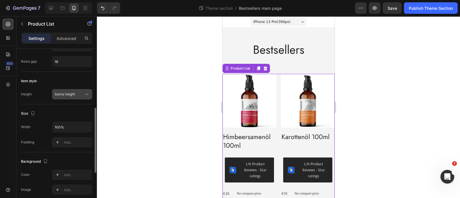
click at [70, 95] on span "Same height" at bounding box center [65, 94] width 20 height 4
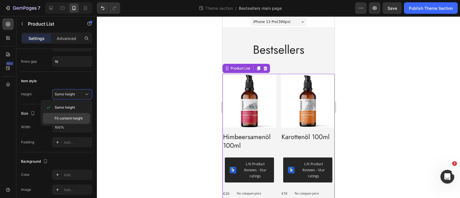
click at [71, 117] on span "Fit content height" at bounding box center [69, 118] width 28 height 5
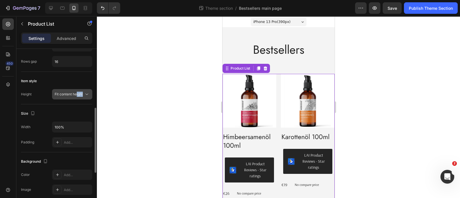
drag, startPoint x: 77, startPoint y: 99, endPoint x: 79, endPoint y: 94, distance: 5.3
click at [79, 94] on div "Item style Height Fit content height" at bounding box center [56, 88] width 71 height 33
click at [79, 94] on span "Fit content height" at bounding box center [69, 94] width 28 height 4
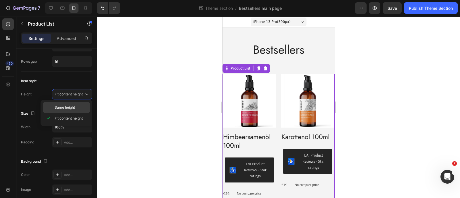
click at [76, 102] on div "Same height" at bounding box center [66, 107] width 47 height 11
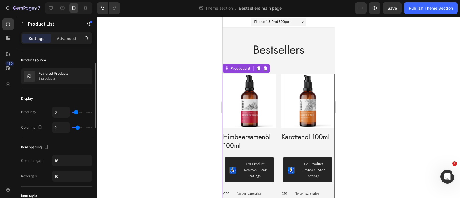
scroll to position [36, 0]
type input "3"
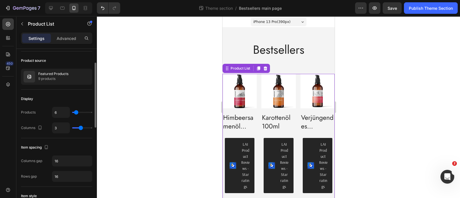
type input "3"
click at [81, 127] on input "range" at bounding box center [82, 127] width 20 height 1
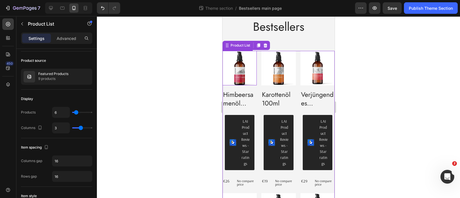
scroll to position [0, 0]
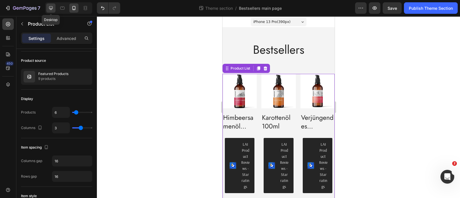
click at [54, 8] on div at bounding box center [50, 7] width 9 height 9
type input "6"
type input "1200"
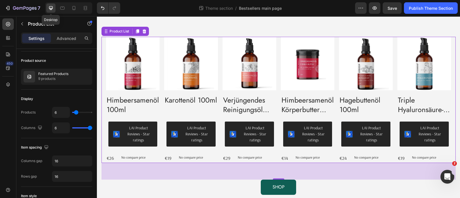
scroll to position [45, 0]
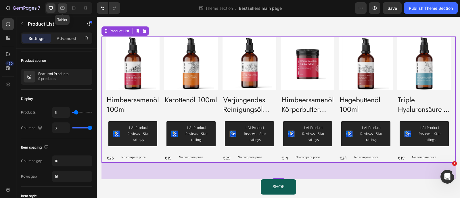
click at [62, 7] on icon at bounding box center [63, 8] width 6 height 6
type input "3"
type input "100%"
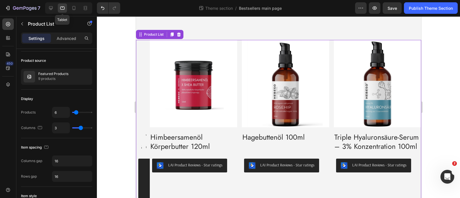
scroll to position [45, 0]
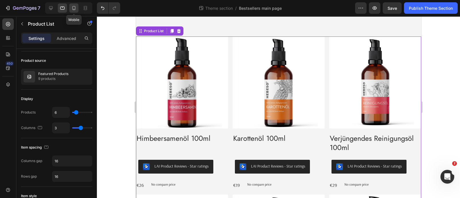
click at [77, 9] on icon at bounding box center [74, 8] width 6 height 6
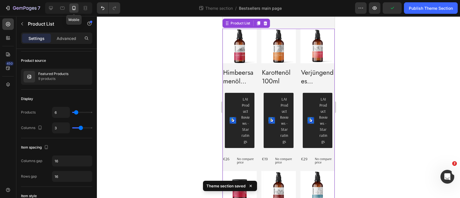
scroll to position [38, 0]
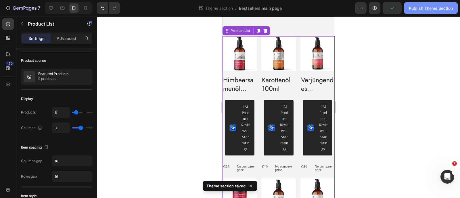
click at [431, 9] on div "Publish Theme Section" at bounding box center [431, 8] width 44 height 6
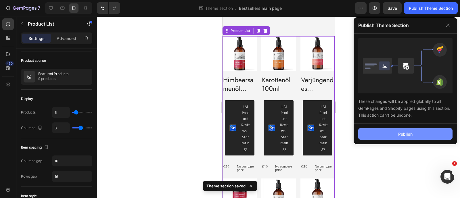
click at [408, 135] on div "Publish" at bounding box center [405, 134] width 14 height 6
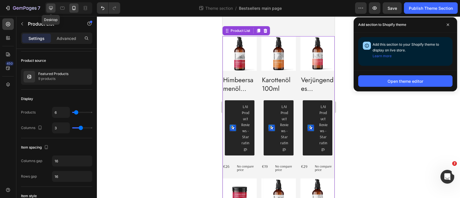
click at [50, 6] on icon at bounding box center [51, 8] width 6 height 6
type input "6"
type input "1200"
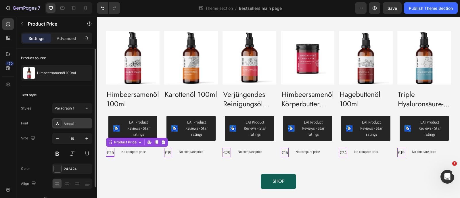
click at [81, 122] on div "Arsenal" at bounding box center [77, 123] width 27 height 5
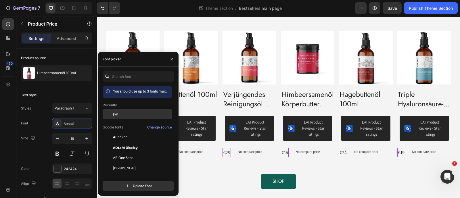
click at [114, 114] on span "Jost" at bounding box center [115, 114] width 5 height 5
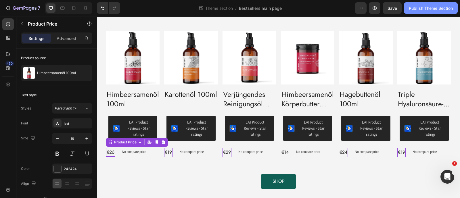
click at [420, 9] on div "Publish Theme Section" at bounding box center [431, 8] width 44 height 6
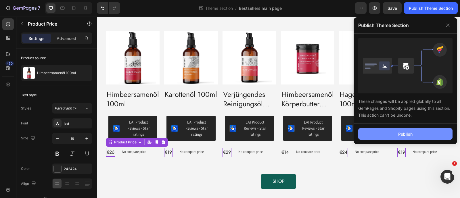
click at [386, 134] on button "Publish" at bounding box center [405, 134] width 94 height 12
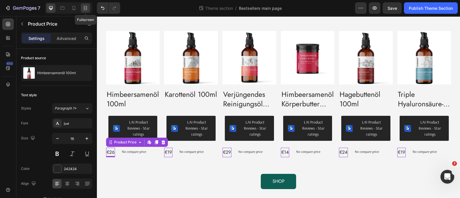
click at [83, 9] on icon at bounding box center [86, 8] width 6 height 6
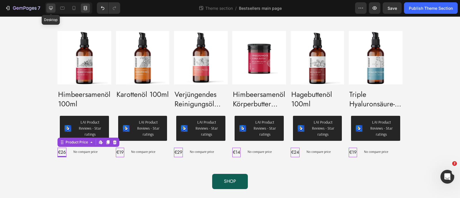
click at [52, 11] on div at bounding box center [50, 7] width 9 height 9
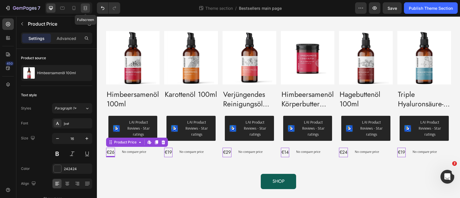
click at [84, 9] on icon at bounding box center [85, 7] width 2 height 1
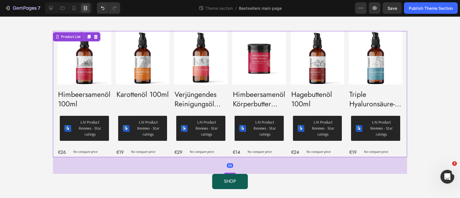
click at [112, 106] on div "Product Images Himbeersamenöl 100ml Product Title LAI Product Reviews - Star ra…" at bounding box center [230, 94] width 345 height 126
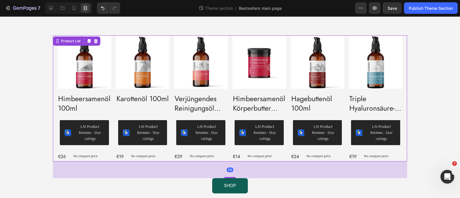
scroll to position [51, 0]
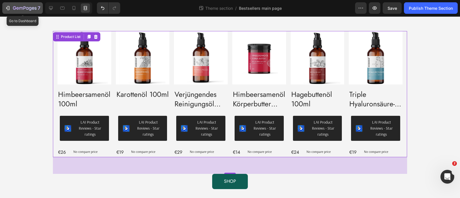
click at [28, 11] on div "7" at bounding box center [26, 8] width 27 height 7
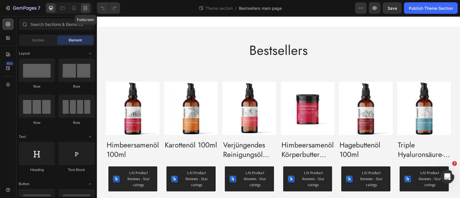
click at [83, 10] on icon at bounding box center [86, 8] width 6 height 6
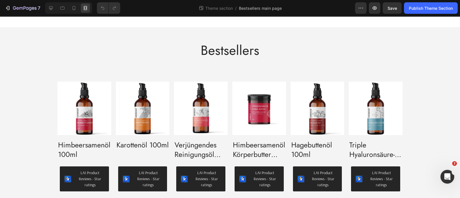
click at [0, 62] on div "Bestsellers Heading Row Product Images Himbeersamenöl 100ml Product Title LAI P…" at bounding box center [230, 139] width 460 height 222
click at [48, 9] on icon at bounding box center [51, 8] width 6 height 6
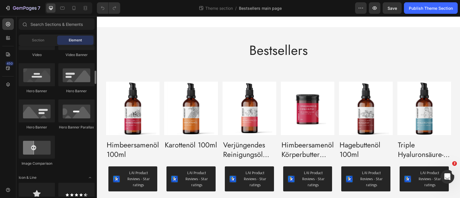
scroll to position [250, 0]
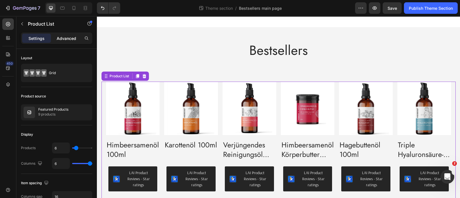
click at [69, 40] on p "Advanced" at bounding box center [67, 38] width 20 height 6
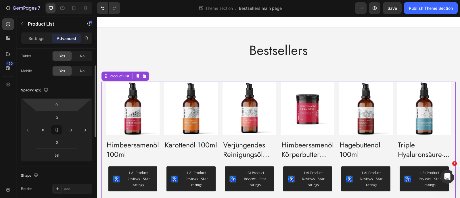
scroll to position [35, 0]
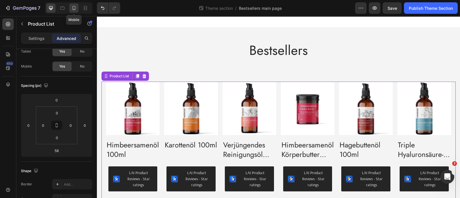
click at [70, 8] on div at bounding box center [73, 7] width 9 height 9
type input "40"
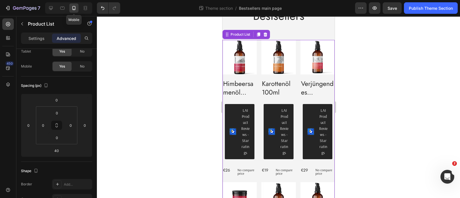
scroll to position [38, 0]
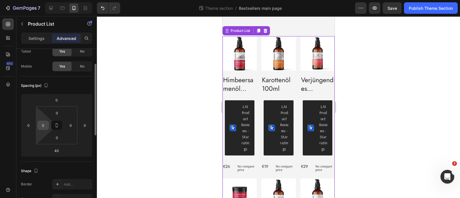
click at [41, 123] on input "0" at bounding box center [43, 125] width 9 height 9
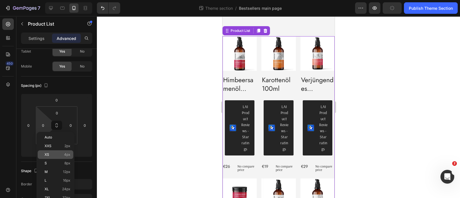
click at [47, 154] on span "XS" at bounding box center [47, 155] width 5 height 4
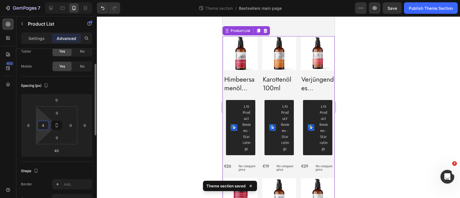
click at [47, 128] on input "4" at bounding box center [43, 125] width 9 height 9
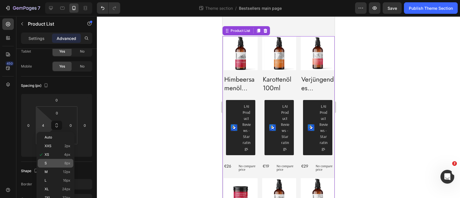
click at [50, 161] on p "S 8px" at bounding box center [58, 163] width 26 height 4
type input "8"
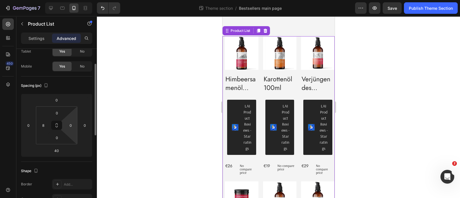
click at [69, 0] on html "7 Theme section / Bestsellers main page Preview Save Publish Theme Section 450 …" at bounding box center [230, 0] width 460 height 0
click at [70, 128] on input "0" at bounding box center [70, 125] width 9 height 9
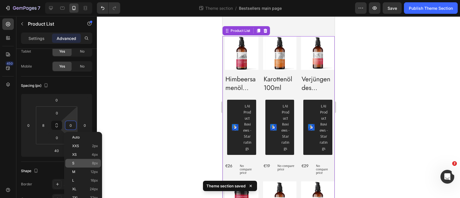
click at [81, 163] on p "S 8px" at bounding box center [85, 163] width 26 height 4
type input "8"
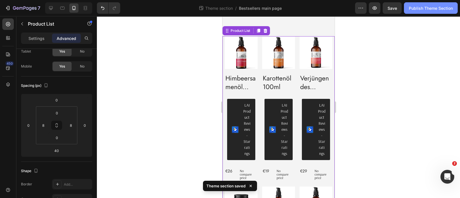
click at [418, 5] on div "Publish Theme Section" at bounding box center [431, 8] width 44 height 6
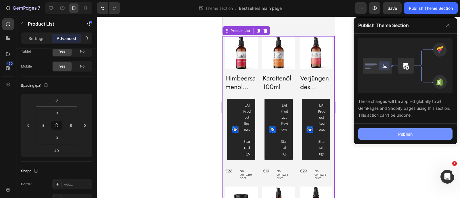
click at [405, 136] on div "Publish" at bounding box center [405, 134] width 14 height 6
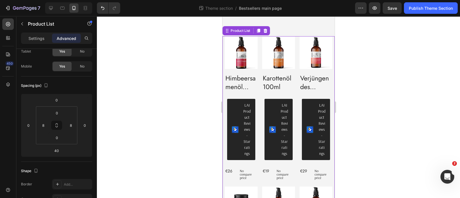
click at [401, 108] on div at bounding box center [278, 107] width 363 height 182
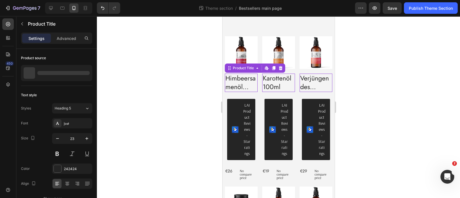
click at [234, 80] on h2 "Himbeersamenöl 100ml" at bounding box center [241, 83] width 33 height 18
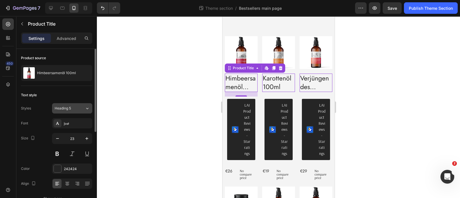
click at [87, 107] on icon at bounding box center [87, 109] width 5 height 6
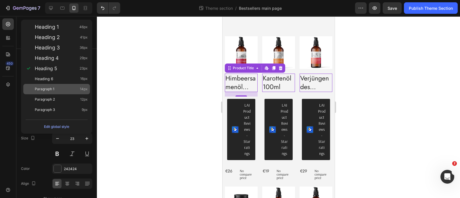
click at [76, 87] on div "Paragraph 1 14px" at bounding box center [61, 89] width 53 height 6
type input "14"
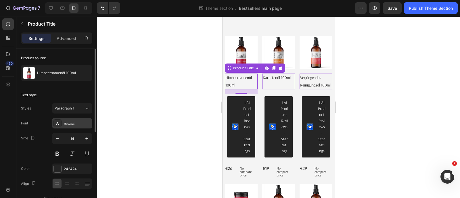
click at [76, 124] on div "Arsenal" at bounding box center [77, 123] width 27 height 5
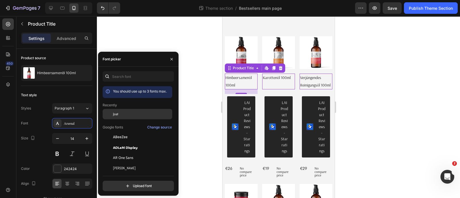
click at [110, 111] on div at bounding box center [108, 114] width 10 height 10
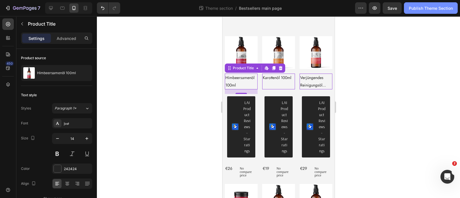
click at [416, 7] on div "Publish Theme Section" at bounding box center [431, 8] width 44 height 6
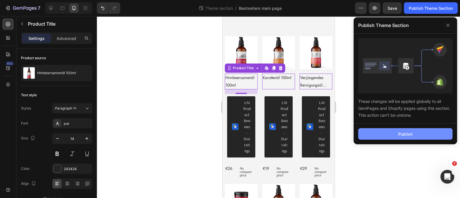
click at [404, 131] on div "Publish" at bounding box center [405, 134] width 14 height 6
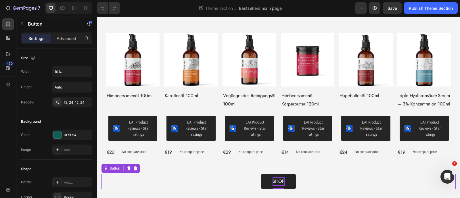
click at [278, 180] on p "Shop" at bounding box center [279, 181] width 12 height 8
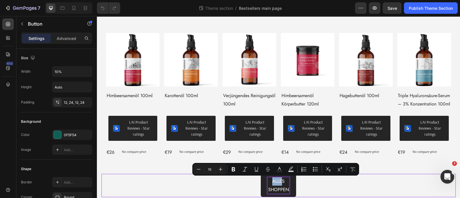
scroll to position [49, 0]
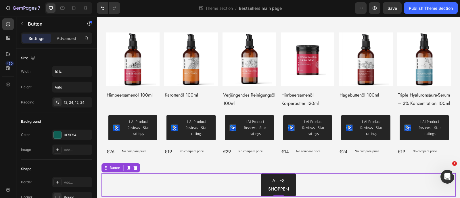
click at [213, 182] on div "Alles shoppen Button 0" at bounding box center [279, 185] width 354 height 24
click at [261, 178] on link "Alles shoppen" at bounding box center [278, 185] width 35 height 24
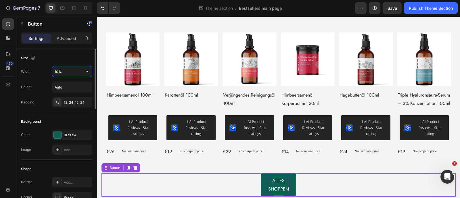
click at [75, 71] on input "10%" at bounding box center [72, 71] width 40 height 10
click at [85, 73] on icon "button" at bounding box center [87, 72] width 6 height 6
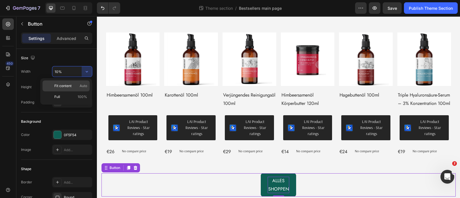
click at [83, 91] on div "Fit content Auto" at bounding box center [66, 96] width 47 height 11
type input "Auto"
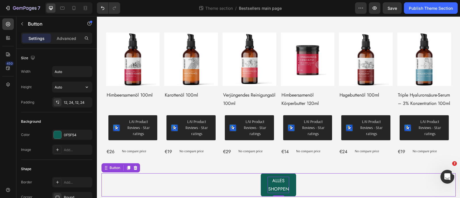
scroll to position [49, 0]
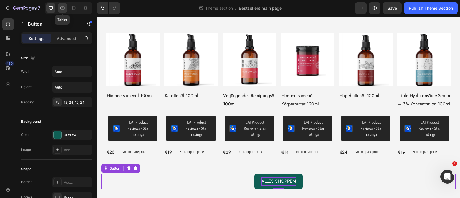
click at [64, 8] on icon at bounding box center [63, 8] width 6 height 6
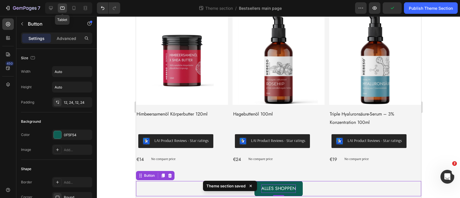
scroll to position [220, 0]
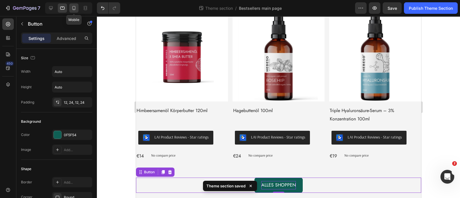
click at [75, 9] on icon at bounding box center [74, 8] width 6 height 6
type input "14"
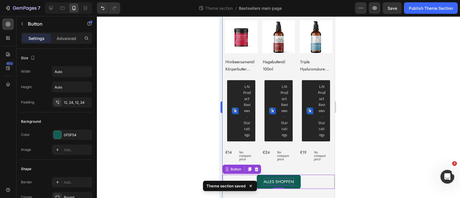
scroll to position [234, 0]
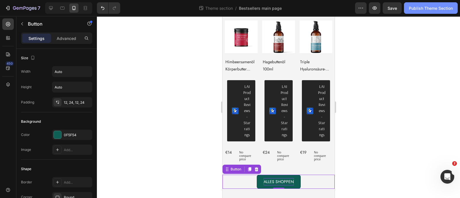
click at [435, 13] on button "Publish Theme Section" at bounding box center [431, 8] width 54 height 12
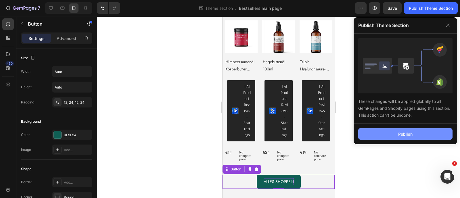
click at [376, 131] on button "Publish" at bounding box center [405, 134] width 94 height 12
